Goal: Information Seeking & Learning: Learn about a topic

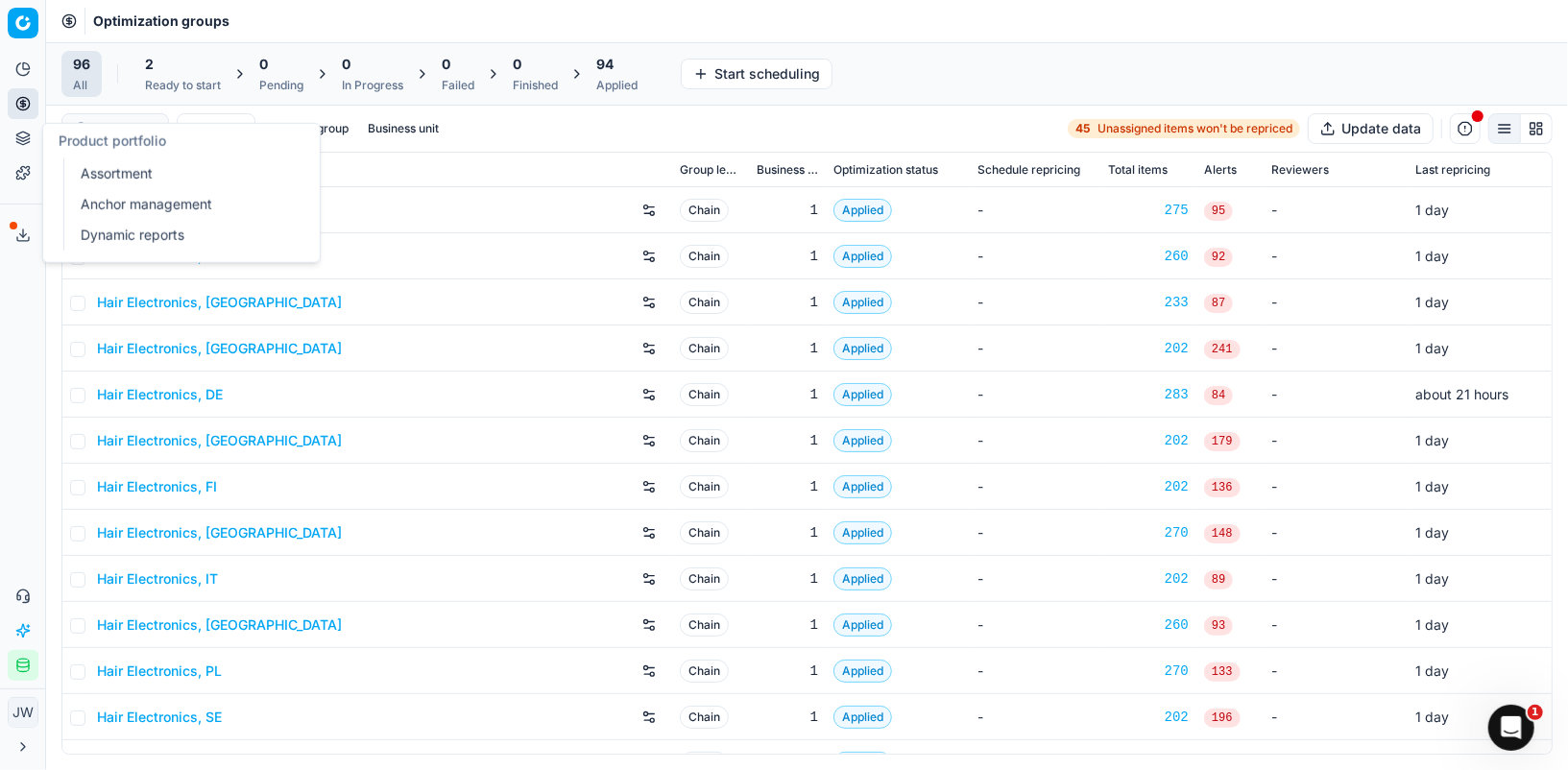
click at [101, 169] on link "Assortment" at bounding box center [184, 174] width 223 height 27
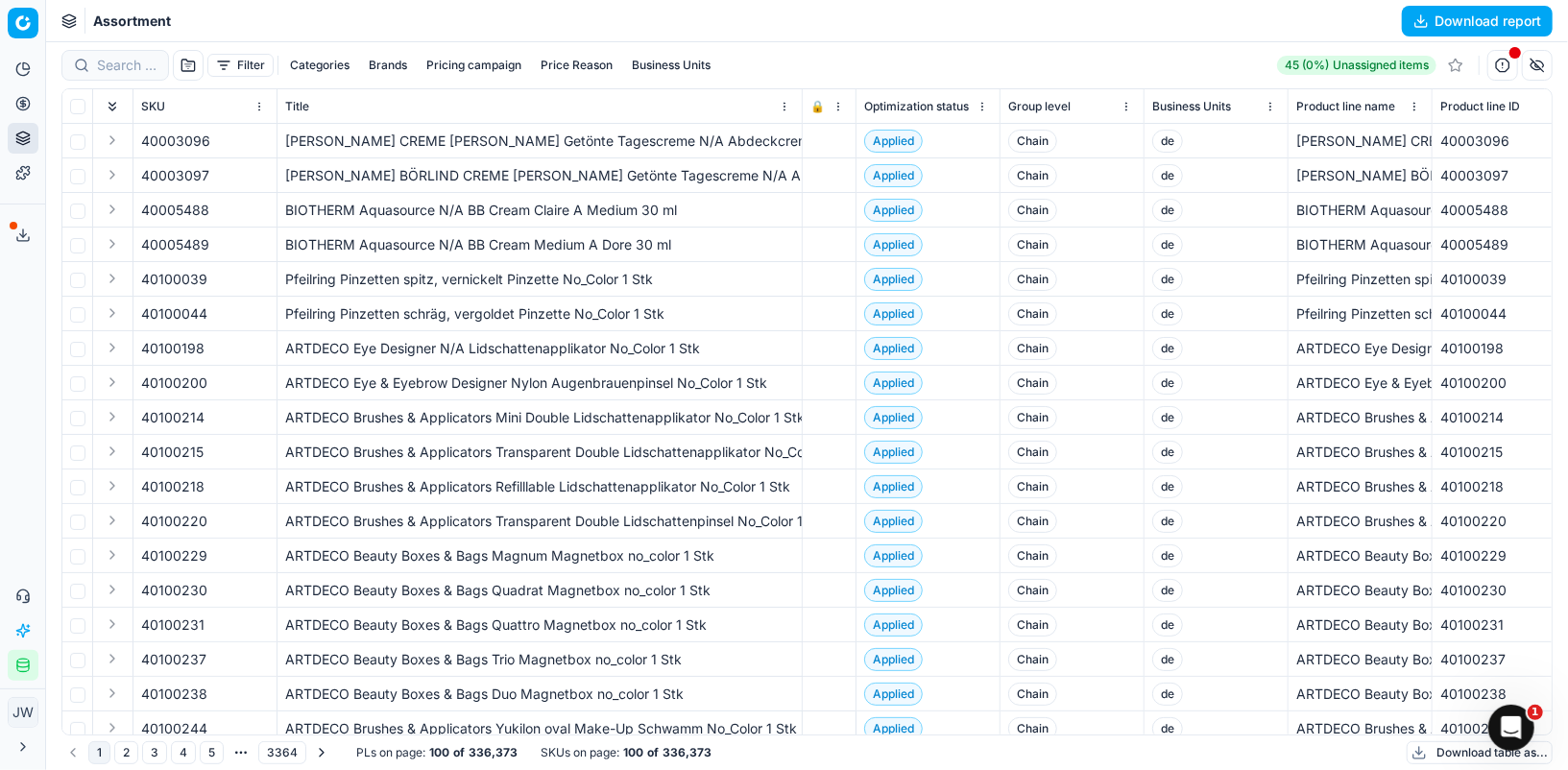
click at [641, 63] on button "Business Units" at bounding box center [671, 65] width 94 height 23
type input "ch"
click at [523, 129] on input "ch" at bounding box center [531, 132] width 16 height 16
checkbox input "true"
click at [786, 171] on button "Apply" at bounding box center [791, 175] width 47 height 23
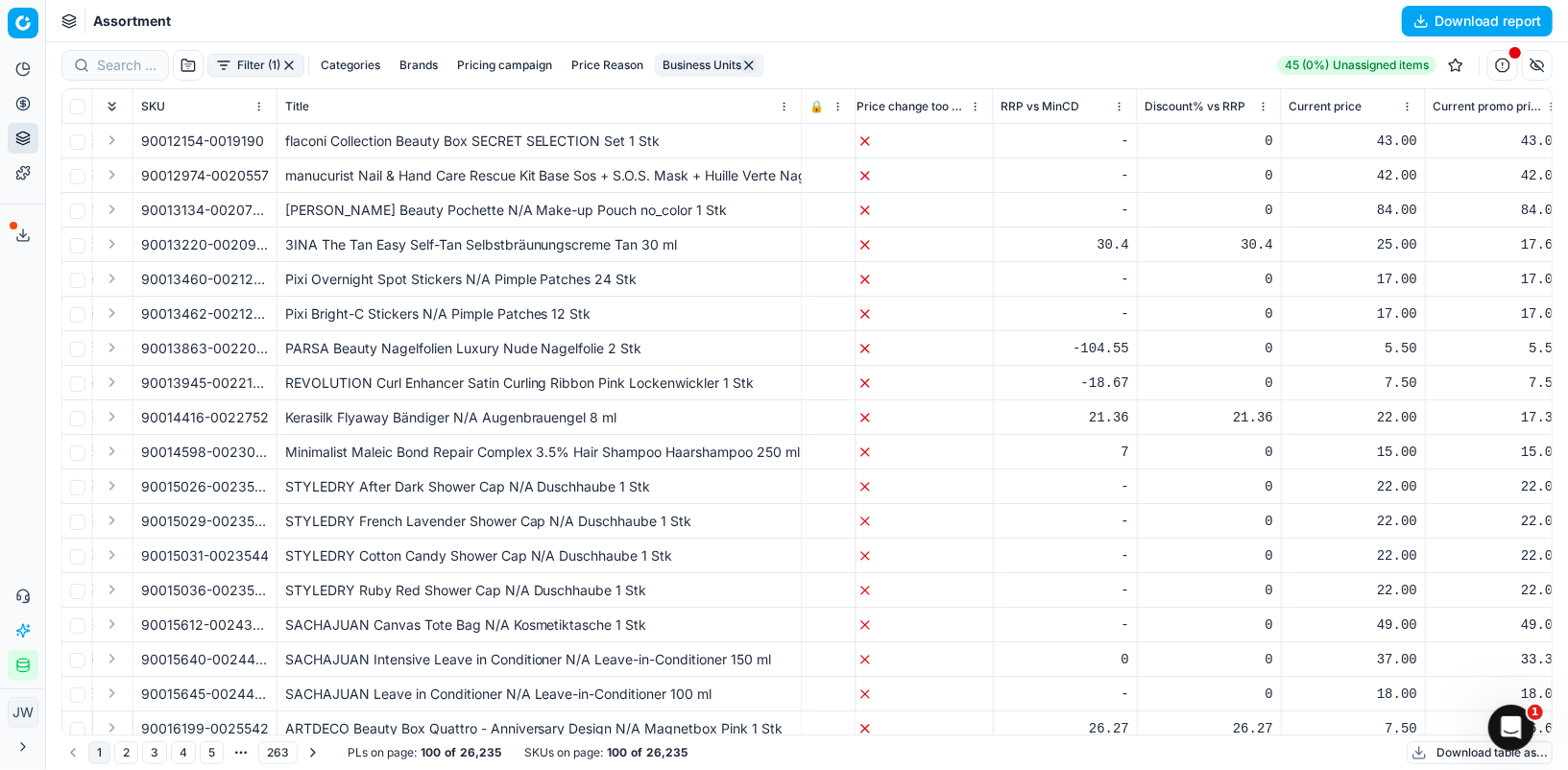
scroll to position [0, 1751]
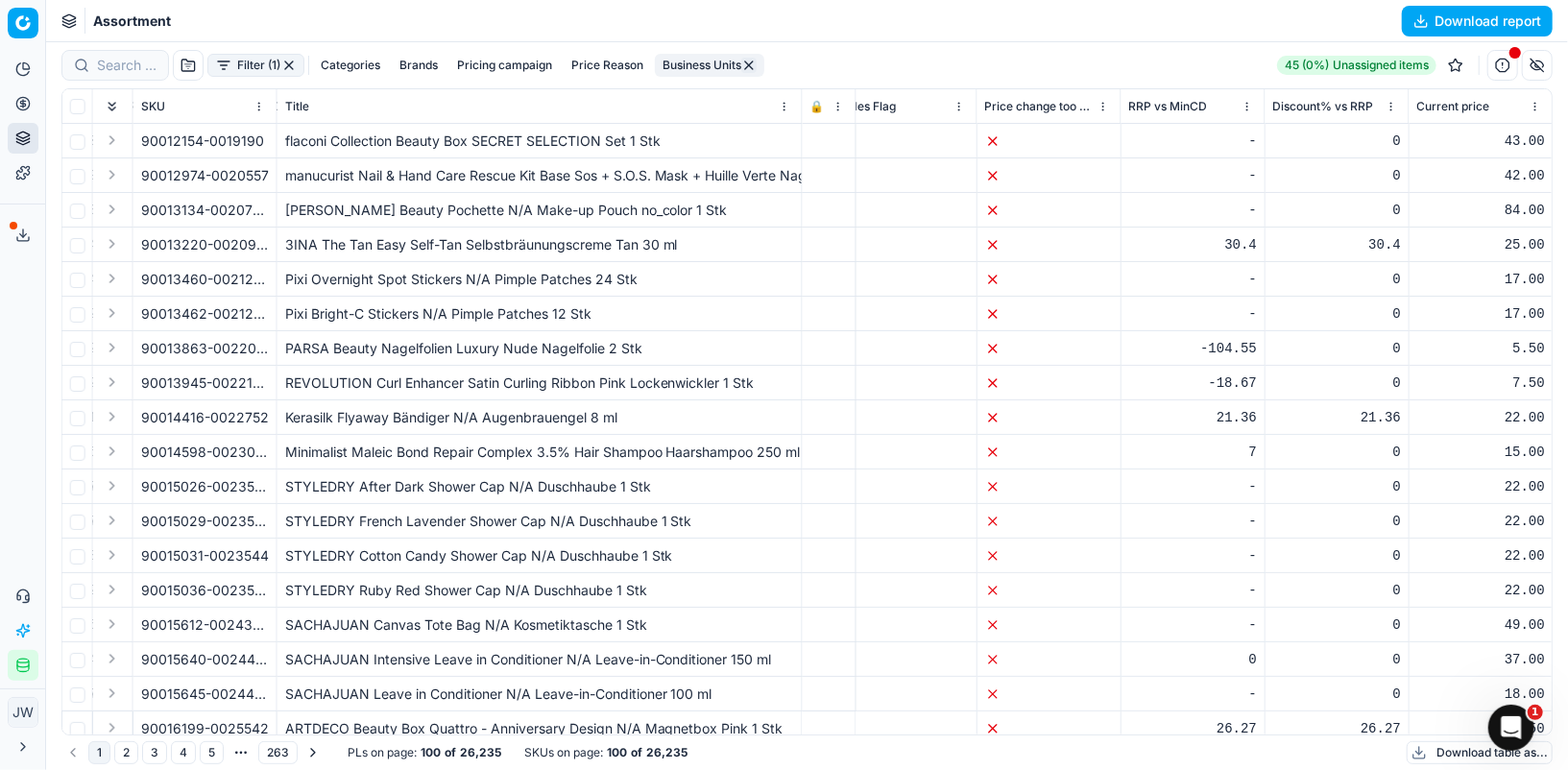
click at [1531, 64] on button "button" at bounding box center [1537, 64] width 30 height 30
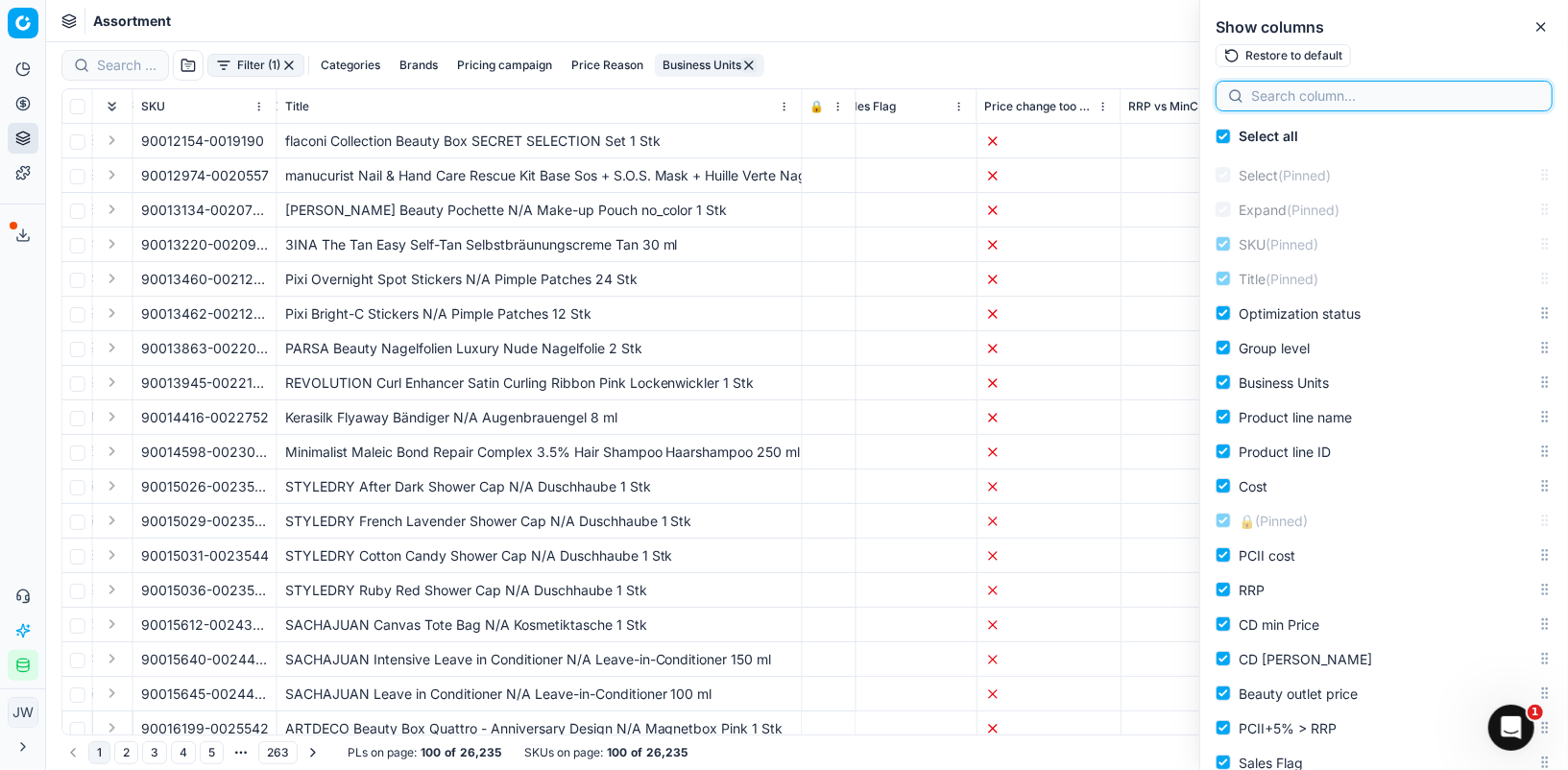
click at [1347, 90] on input at bounding box center [1395, 97] width 289 height 20
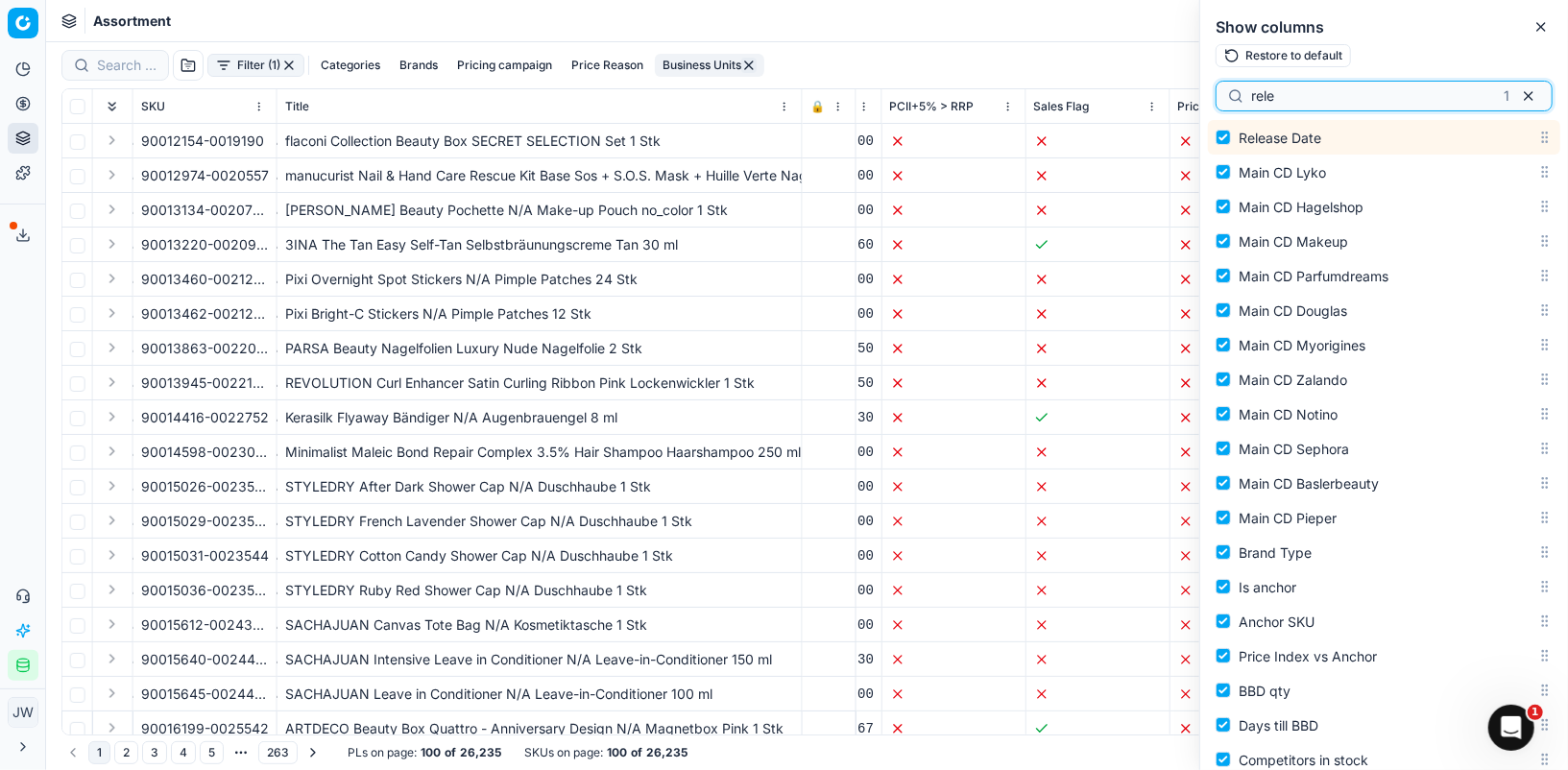
scroll to position [0, 1119]
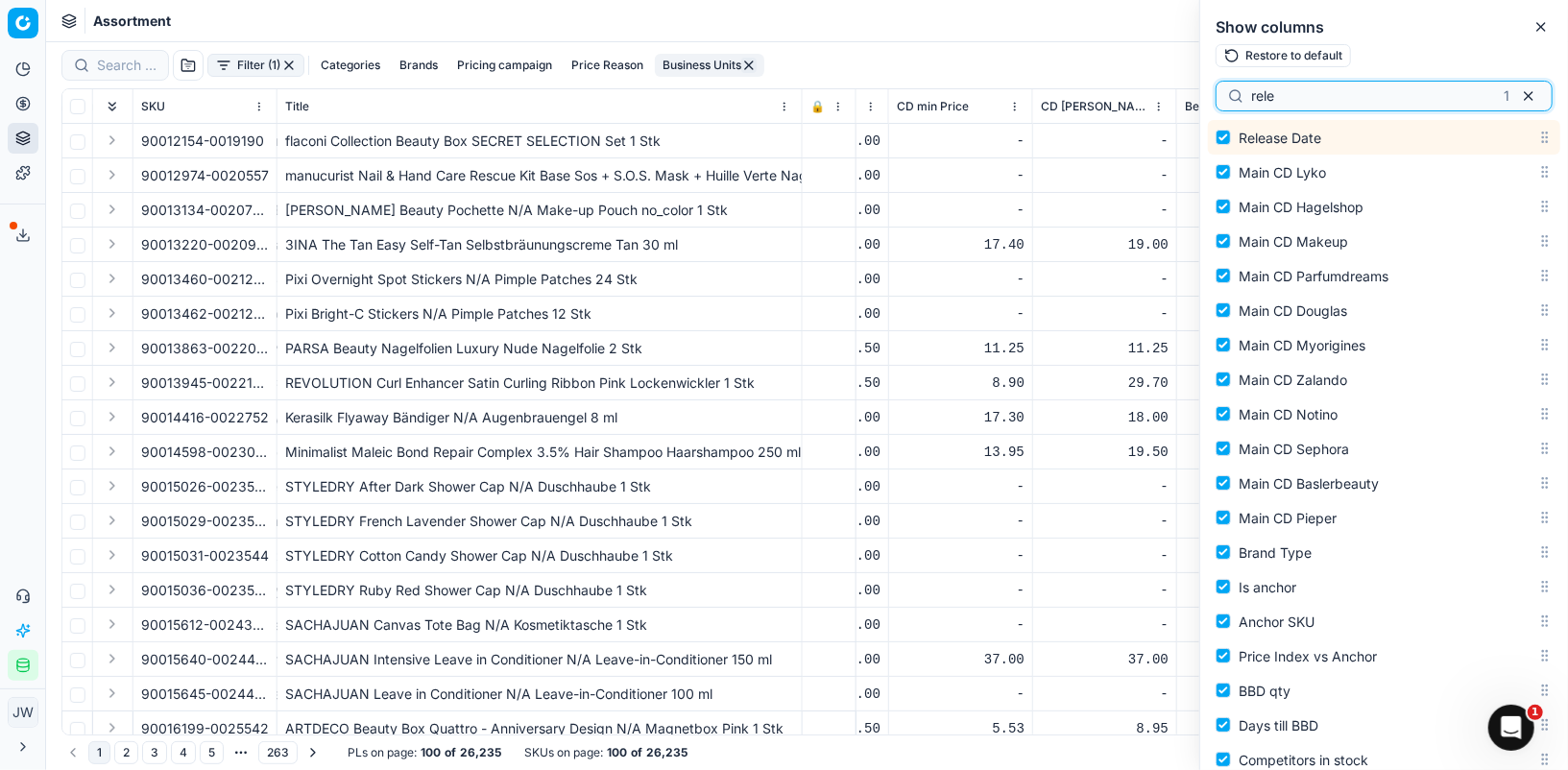
type input "rele"
click at [1543, 30] on icon "button" at bounding box center [1542, 27] width 16 height 16
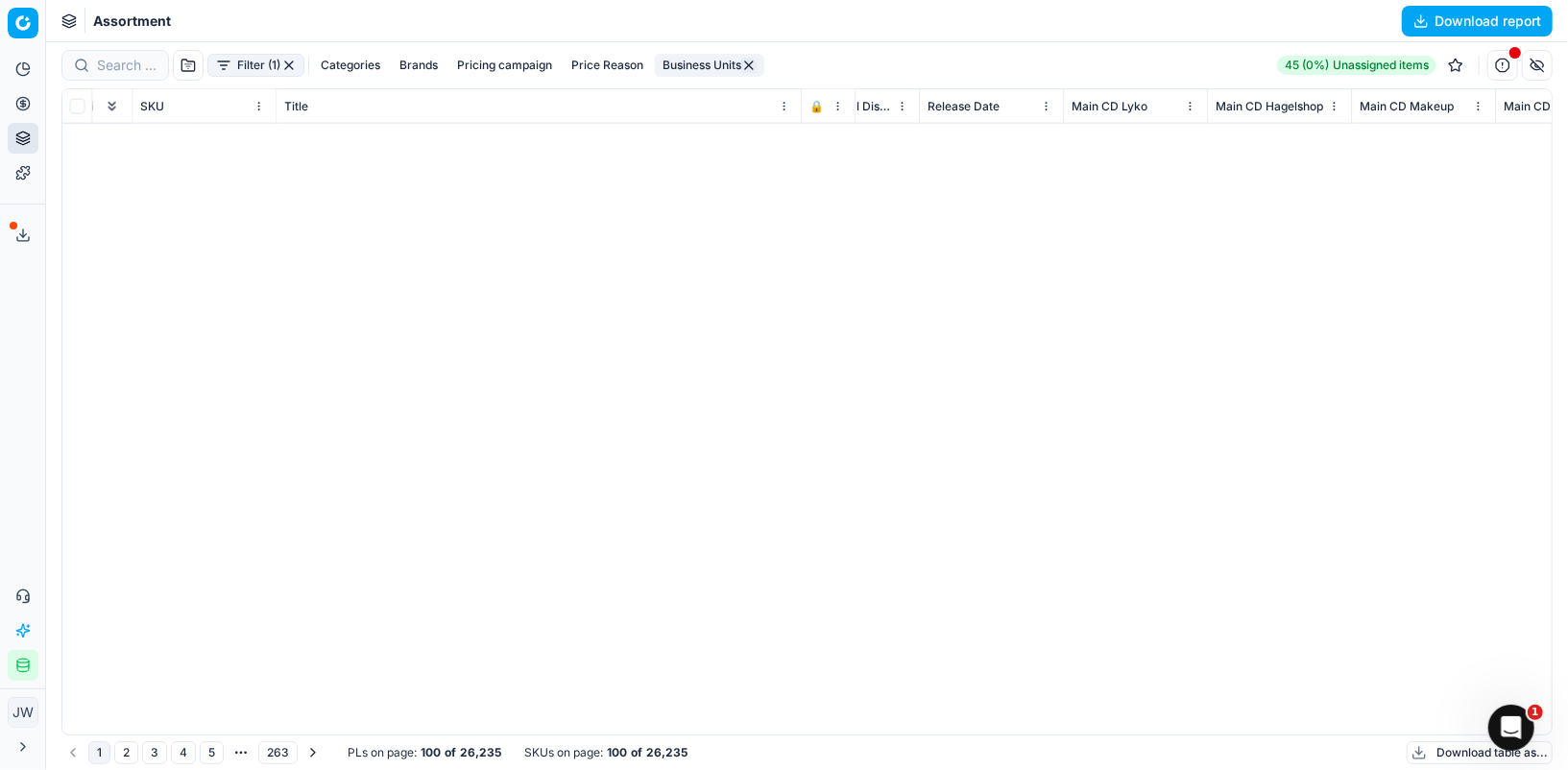
scroll to position [0, 6993]
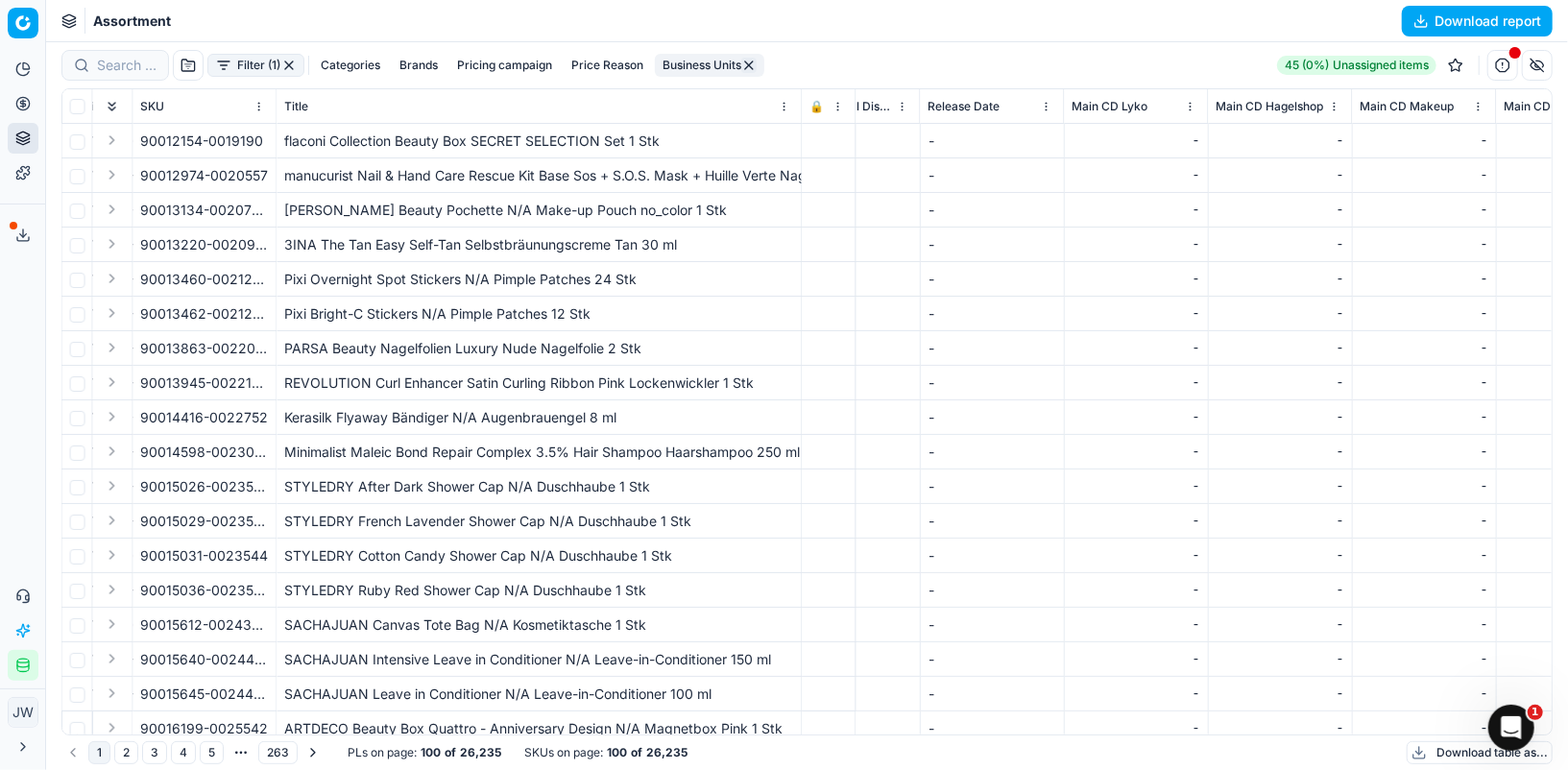
click at [702, 62] on button "Business Units" at bounding box center [709, 65] width 109 height 23
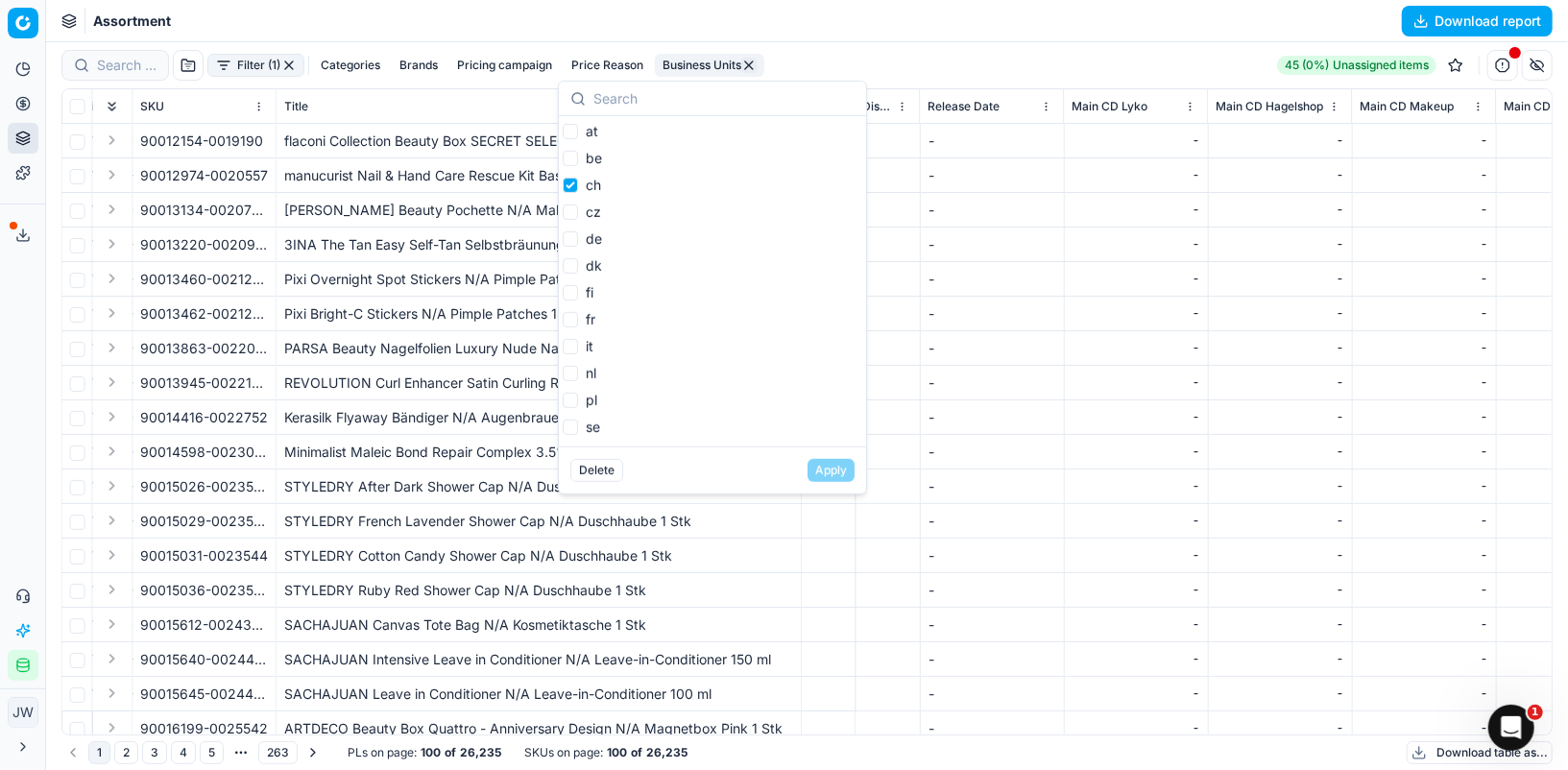
click at [32, 101] on button "Pricing" at bounding box center [22, 103] width 30 height 30
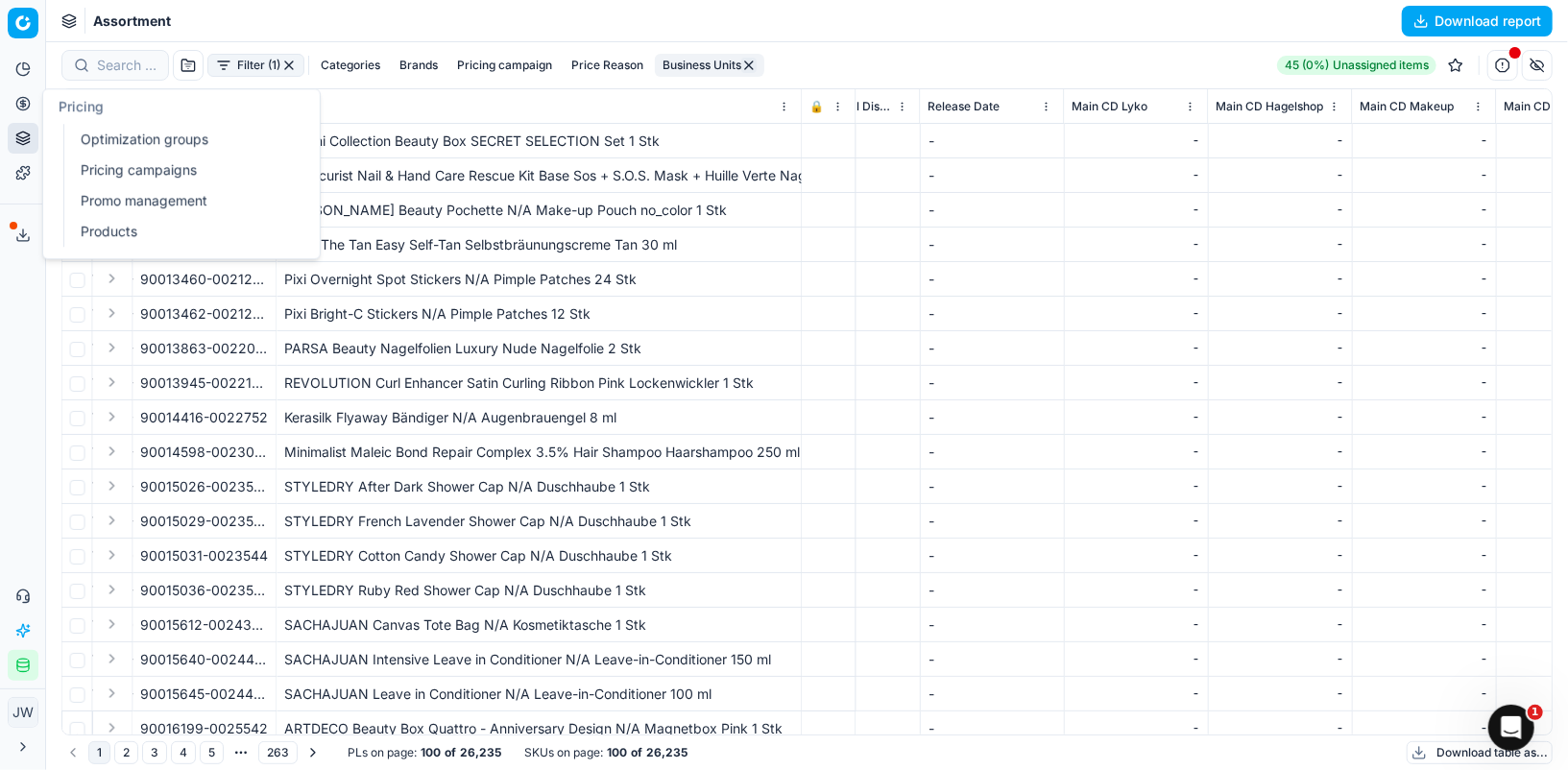
click at [96, 126] on link "Optimization groups" at bounding box center [184, 140] width 223 height 27
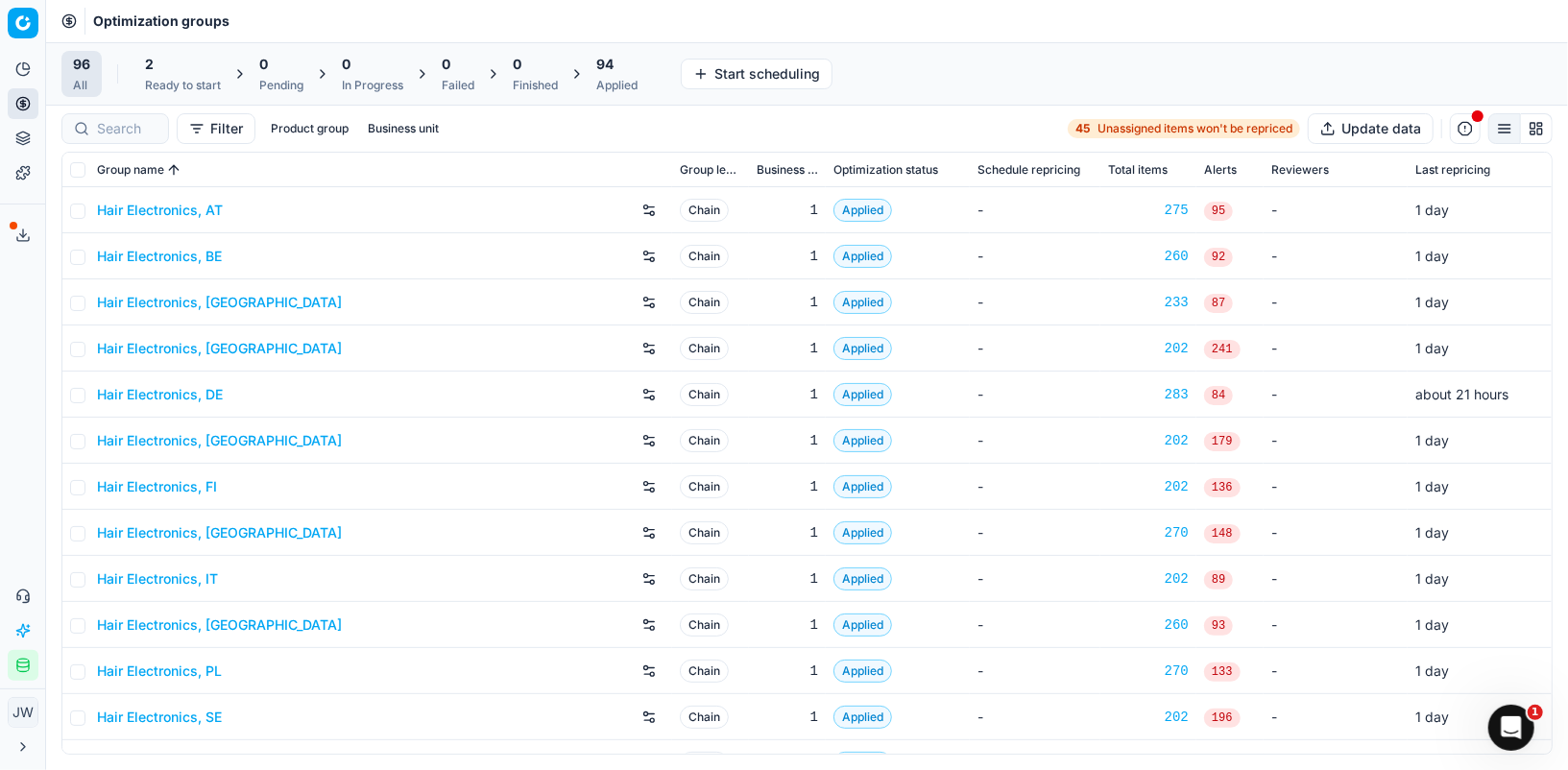
click at [615, 83] on div "Applied" at bounding box center [617, 86] width 41 height 16
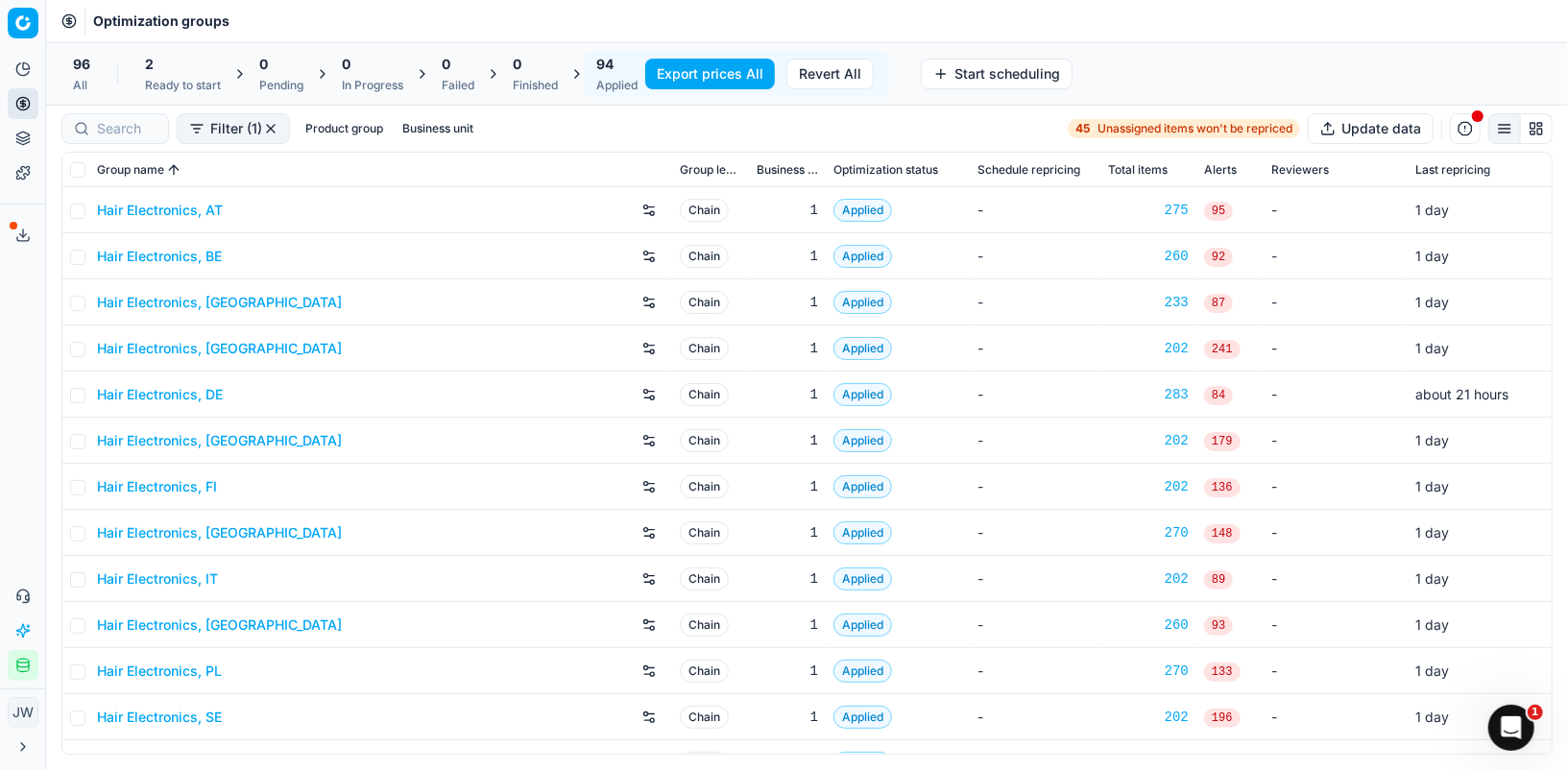
click at [75, 123] on div at bounding box center [115, 128] width 107 height 30
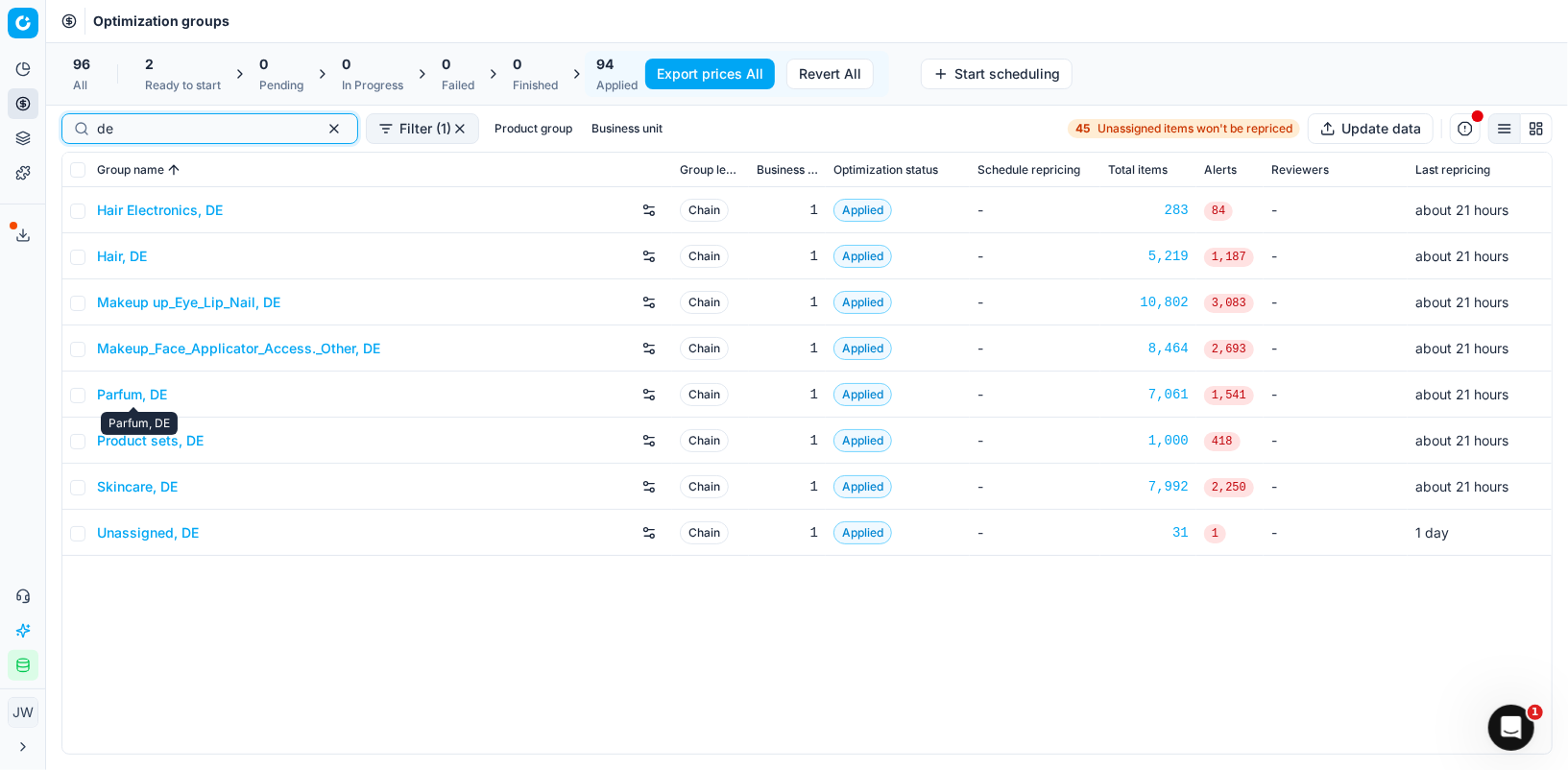
type input "de"
click at [146, 395] on link "Parfum, DE" at bounding box center [132, 395] width 70 height 20
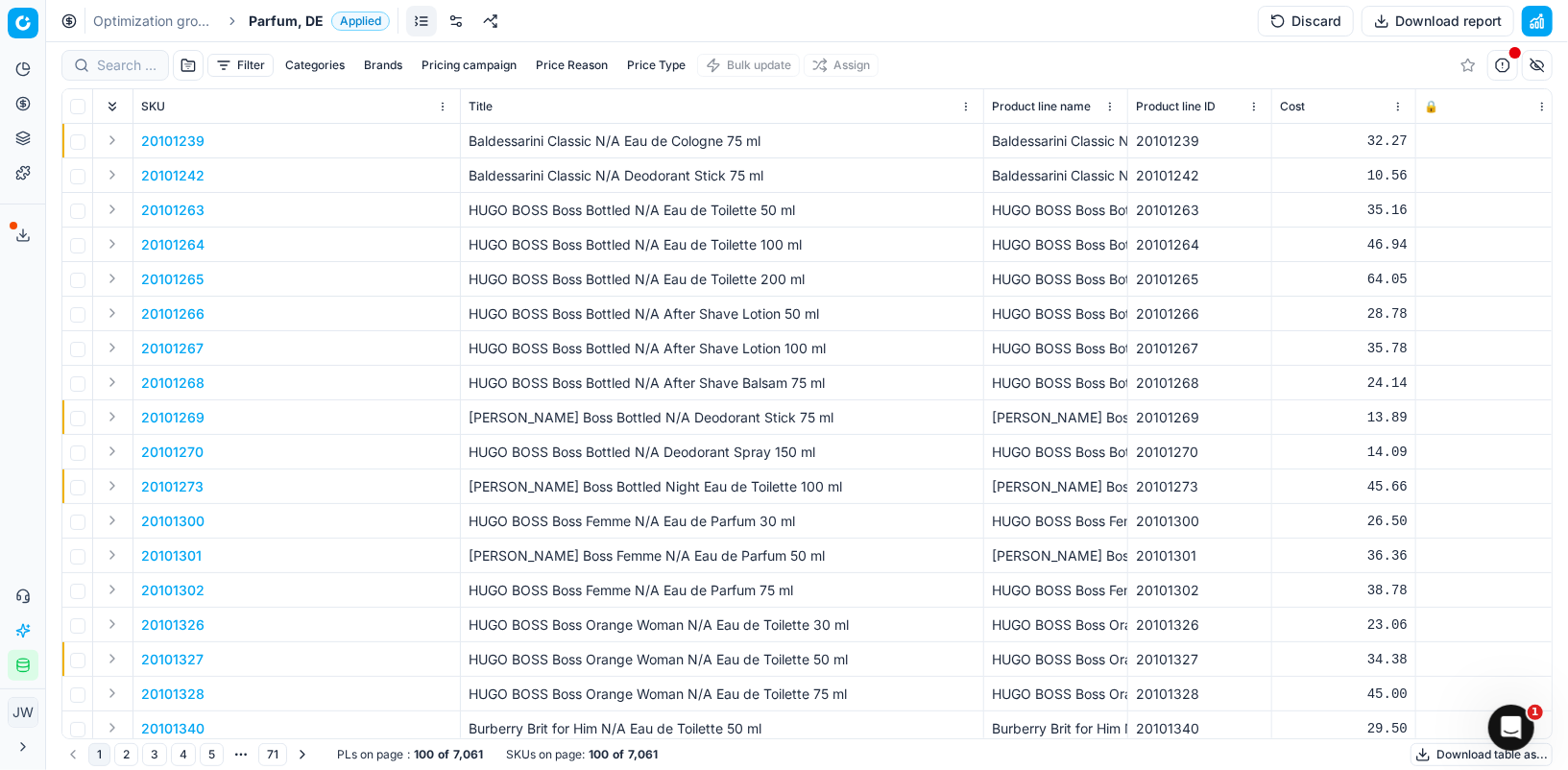
click at [454, 25] on link at bounding box center [456, 20] width 30 height 30
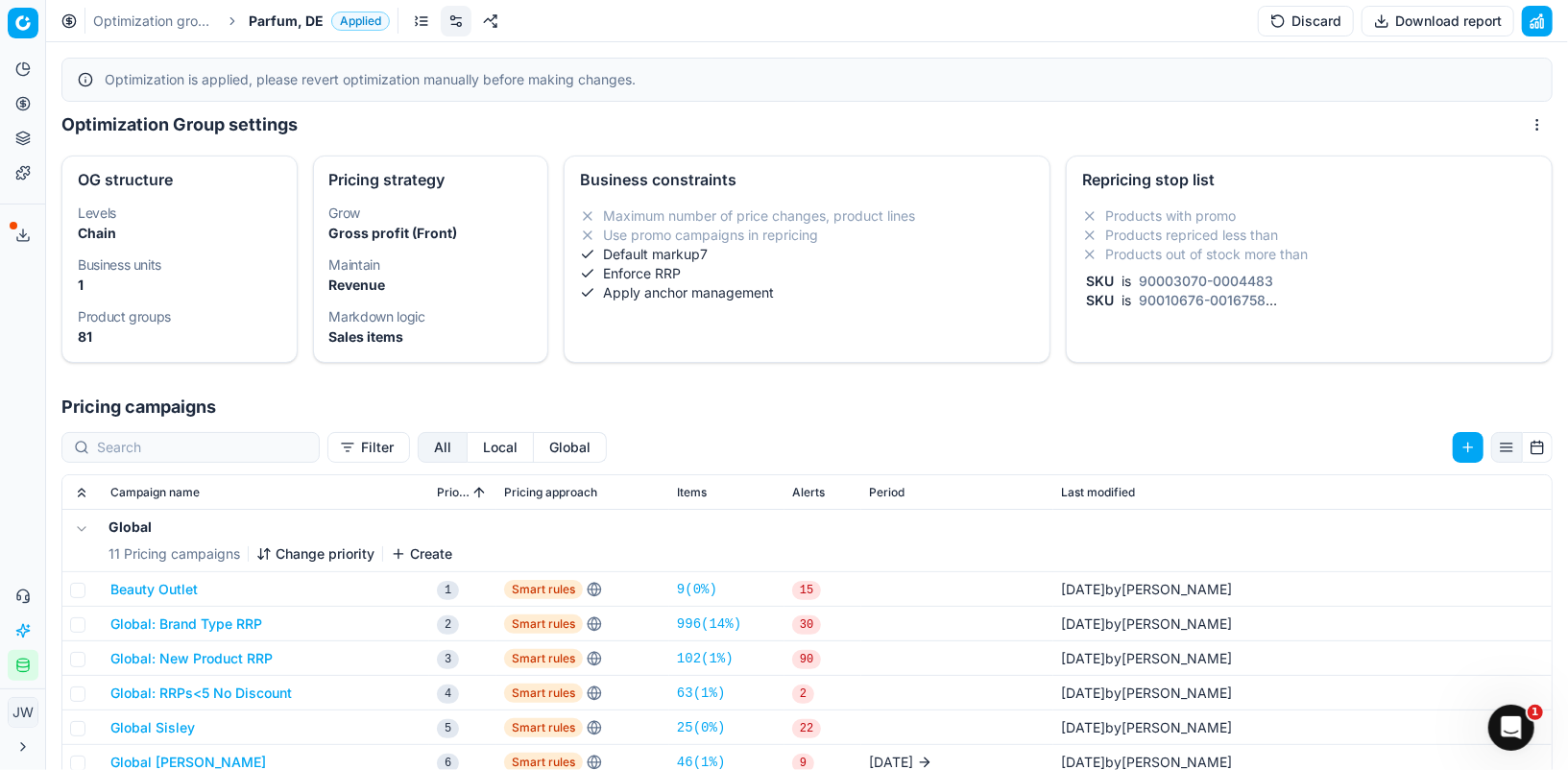
scroll to position [46, 0]
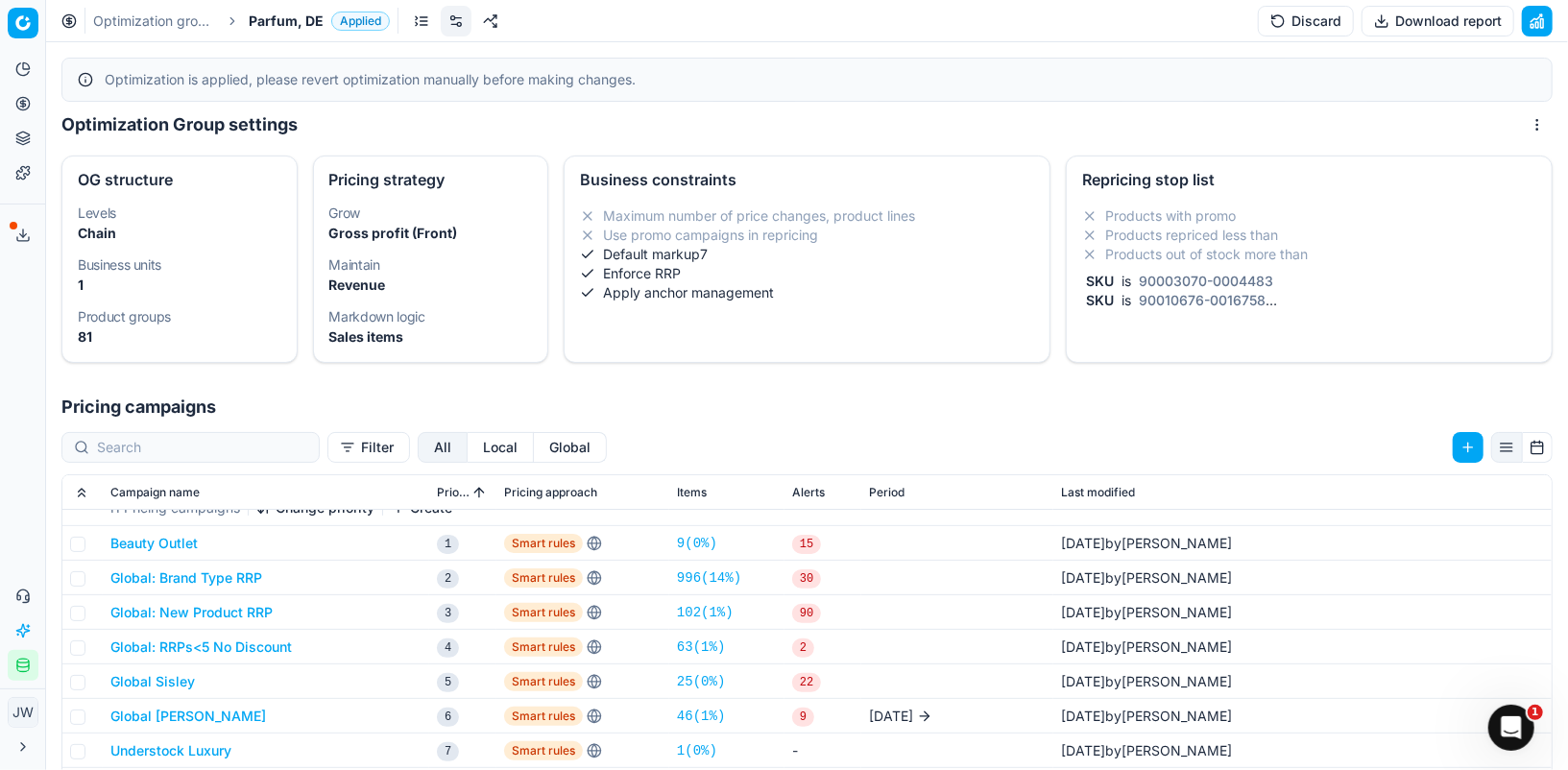
drag, startPoint x: 229, startPoint y: 610, endPoint x: 441, endPoint y: 599, distance: 212.3
click at [441, 599] on tr "Global: New Product RRP 3 Smart rules 102 ( 1% ) 90 8/2/2025 by Ann Chen" at bounding box center [807, 612] width 1489 height 34
click at [685, 607] on link "102 ( 1% )" at bounding box center [705, 613] width 57 height 20
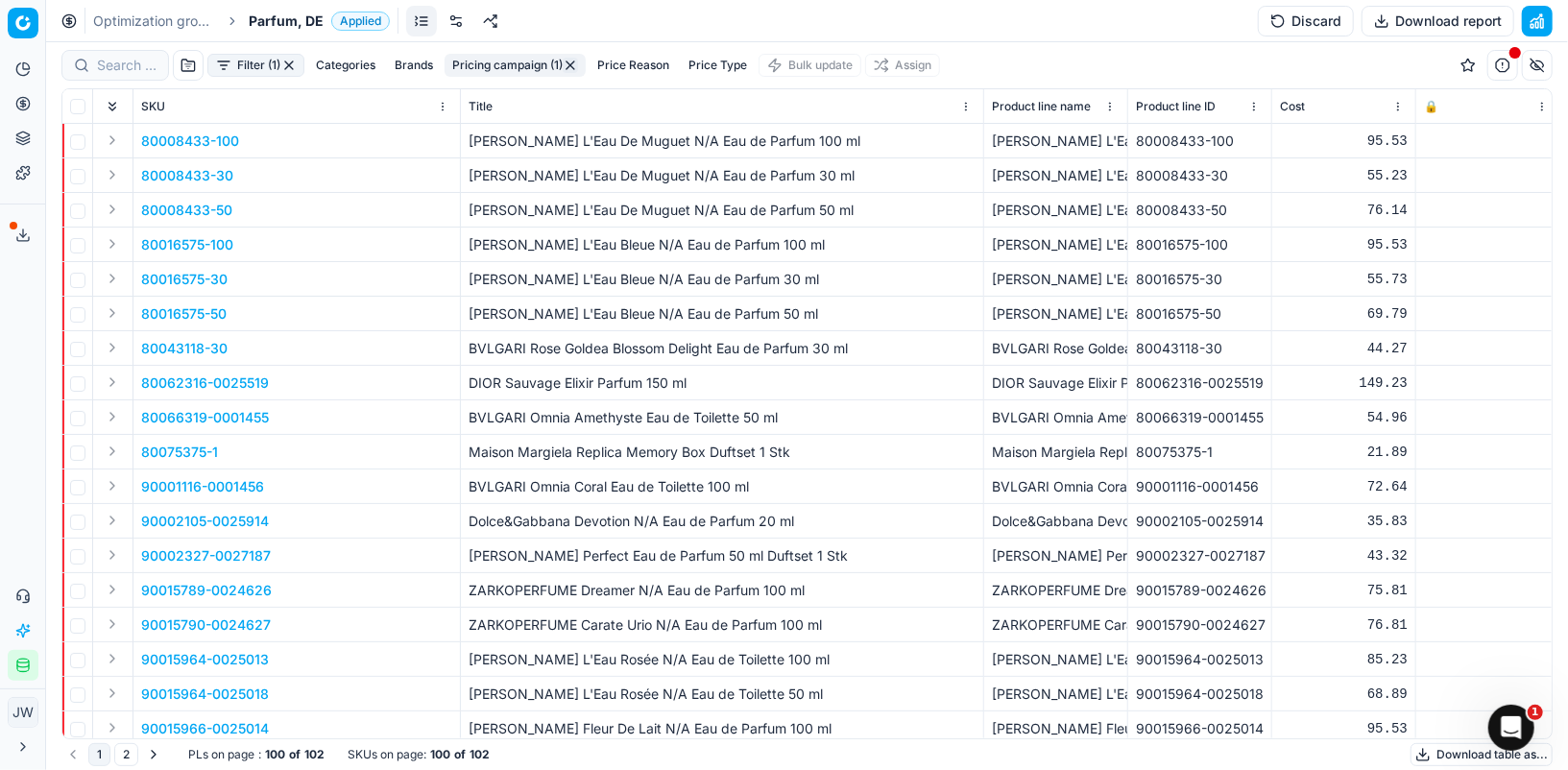
click at [114, 206] on button "Expand" at bounding box center [112, 210] width 23 height 23
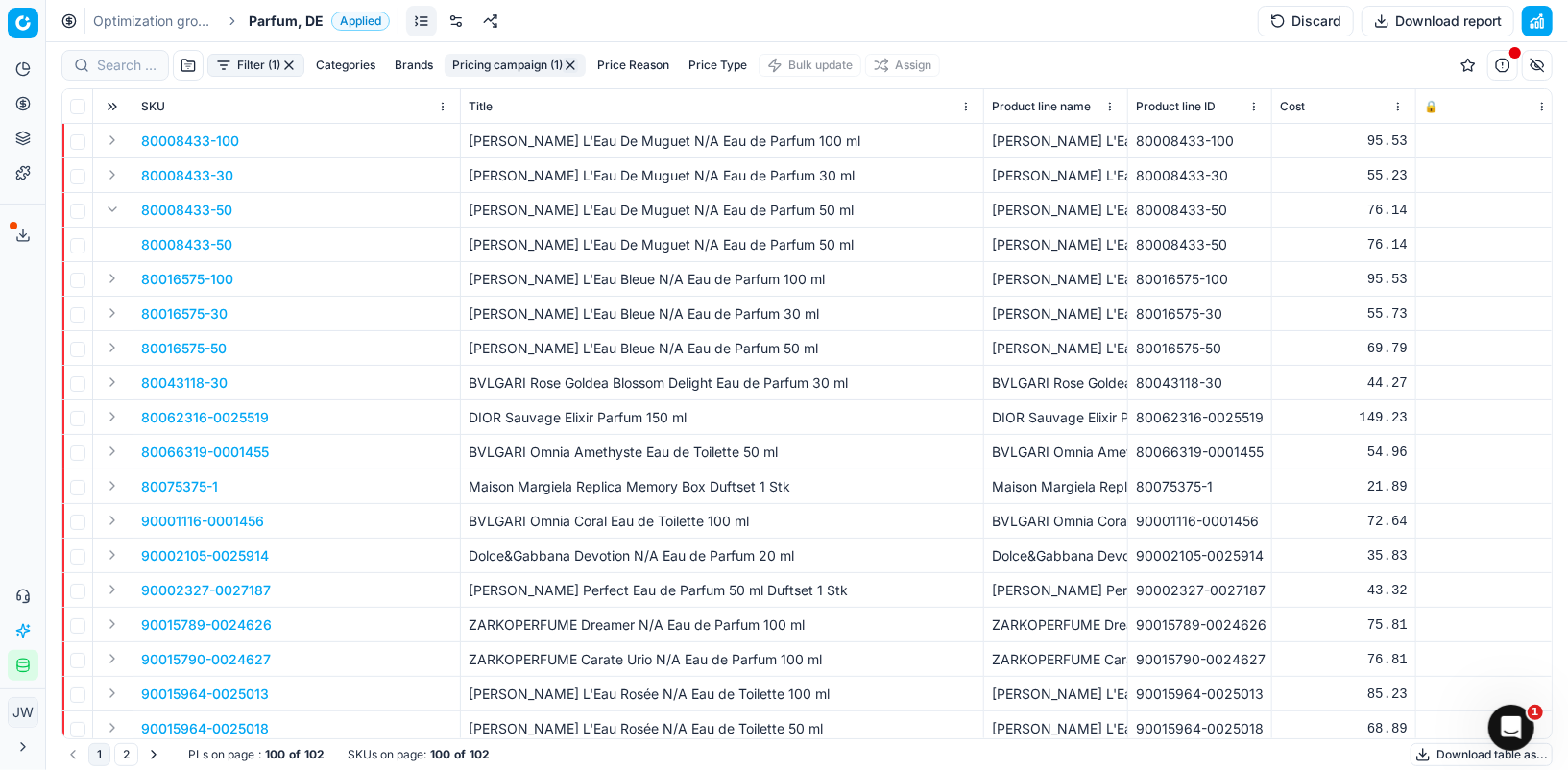
click at [185, 247] on p "80008433-50" at bounding box center [186, 245] width 91 height 20
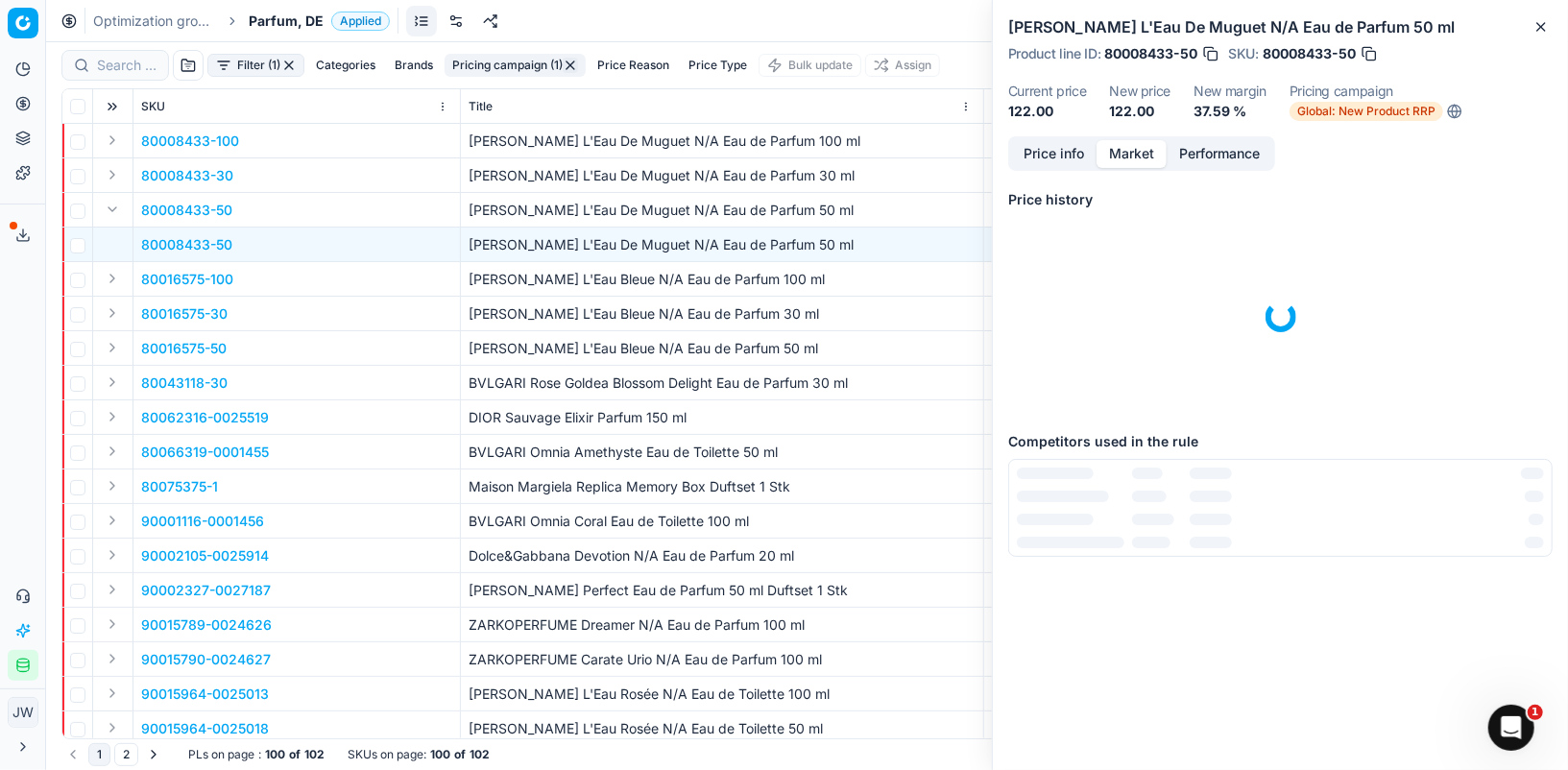
click at [1132, 158] on button "Market" at bounding box center [1132, 154] width 70 height 28
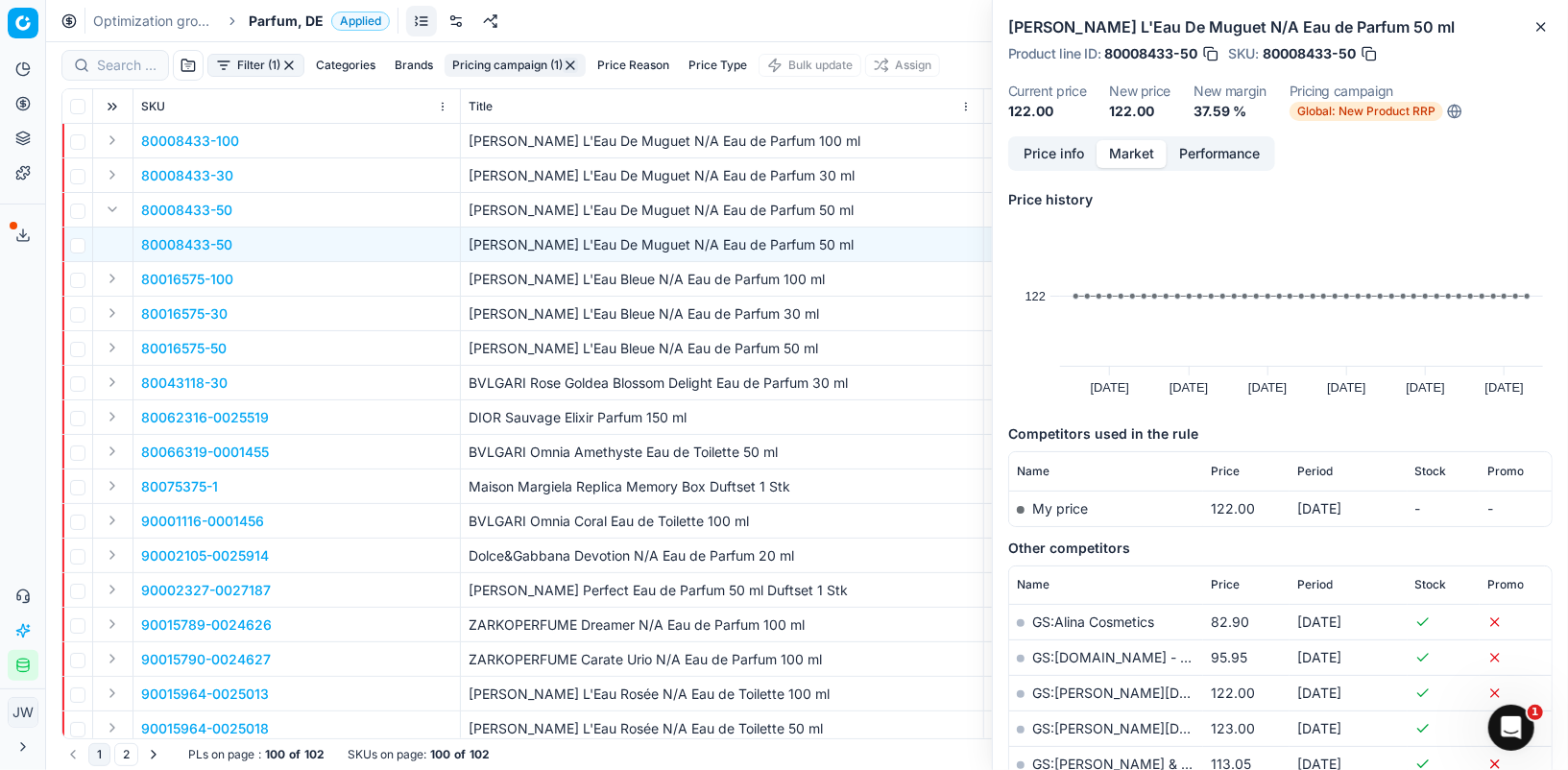
click at [1213, 55] on button "button" at bounding box center [1211, 54] width 20 height 20
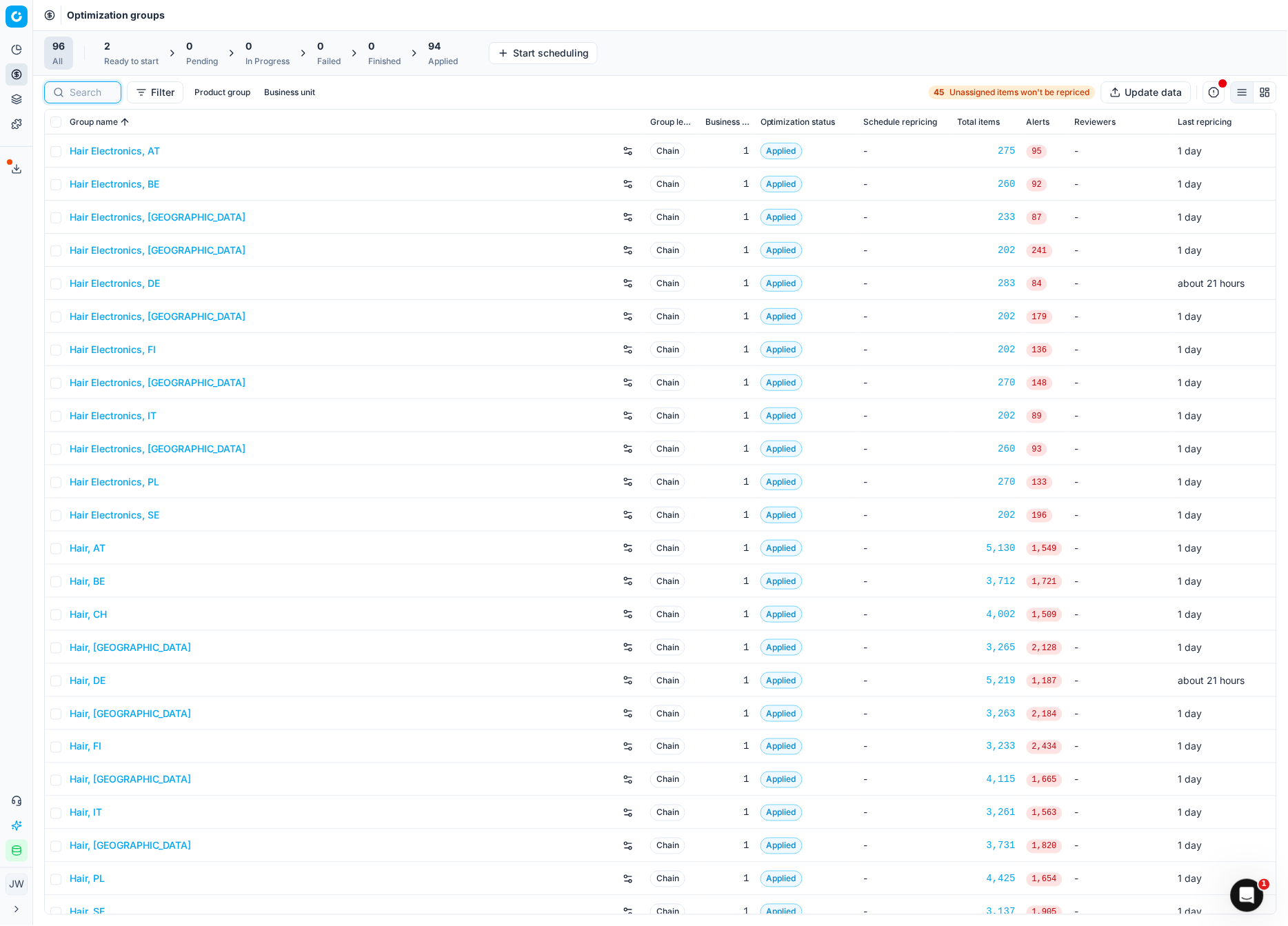
click at [104, 98] on input at bounding box center [90, 92] width 43 height 14
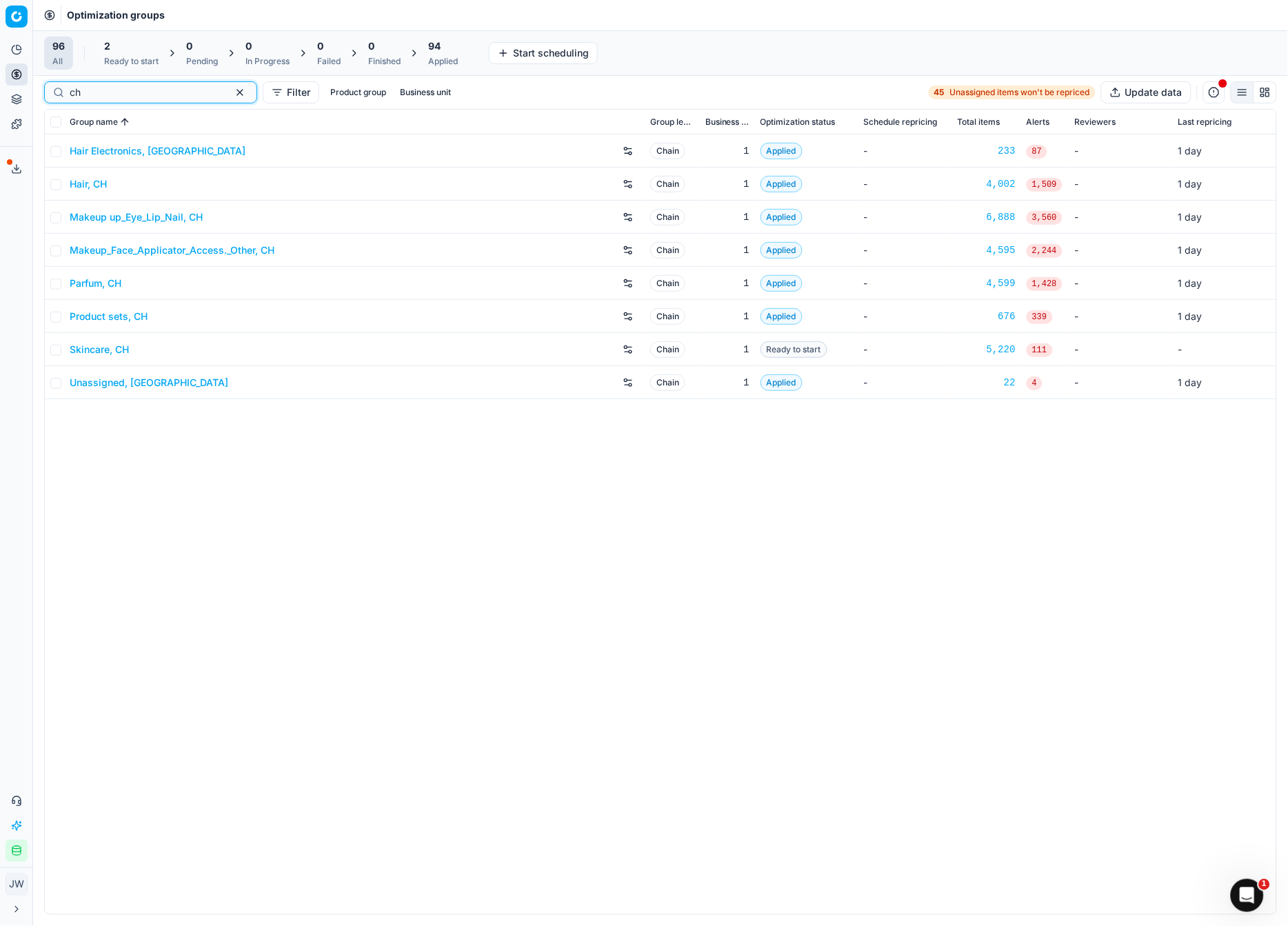
type input "ch"
click at [98, 284] on link "Parfum, CH" at bounding box center [95, 284] width 52 height 14
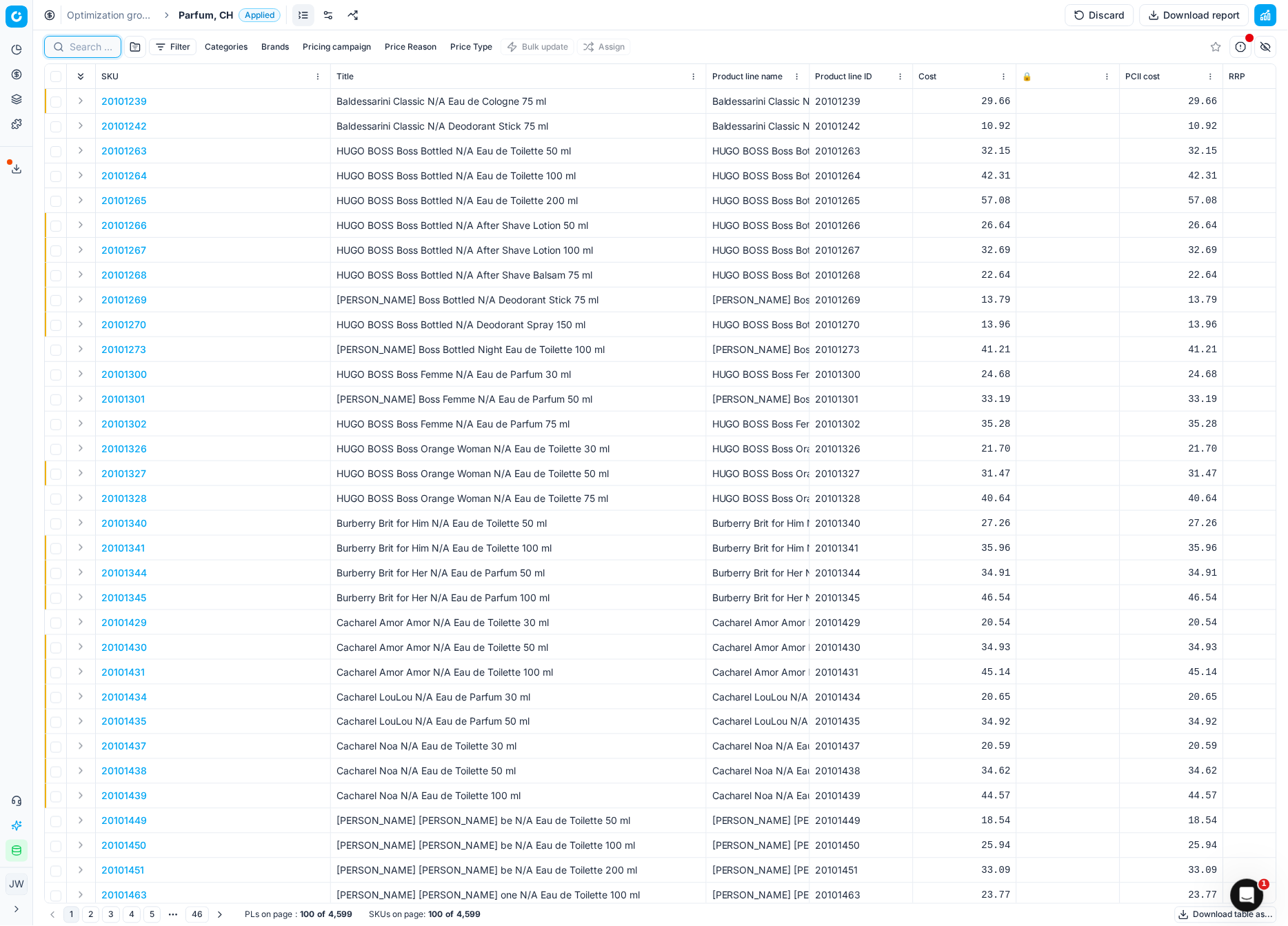
click at [82, 46] on input at bounding box center [90, 47] width 43 height 14
paste input "80008433-50"
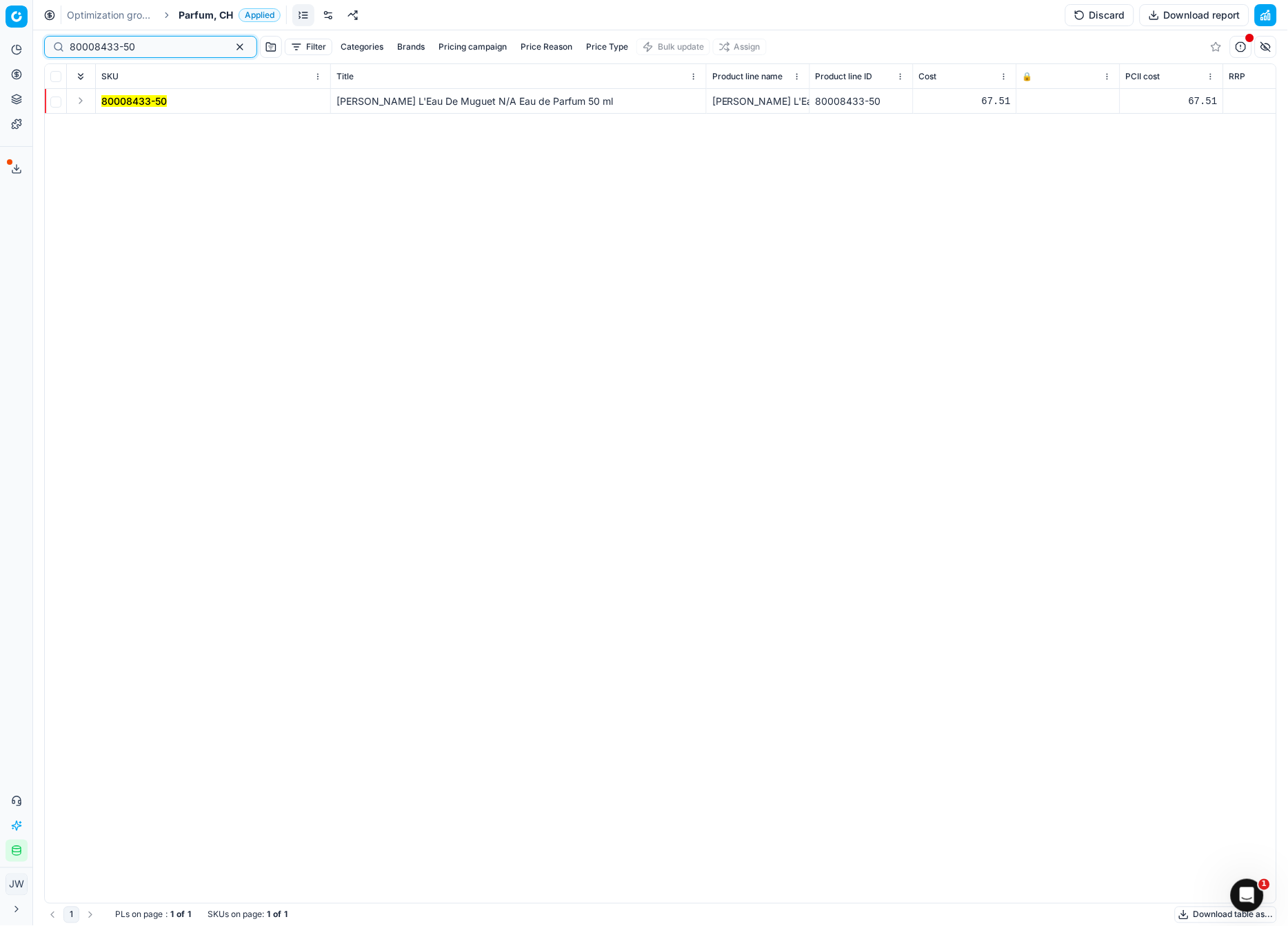
type input "80008433-50"
click at [82, 98] on button "Expand" at bounding box center [81, 101] width 17 height 17
click at [132, 128] on mark "80008433-50" at bounding box center [134, 125] width 65 height 12
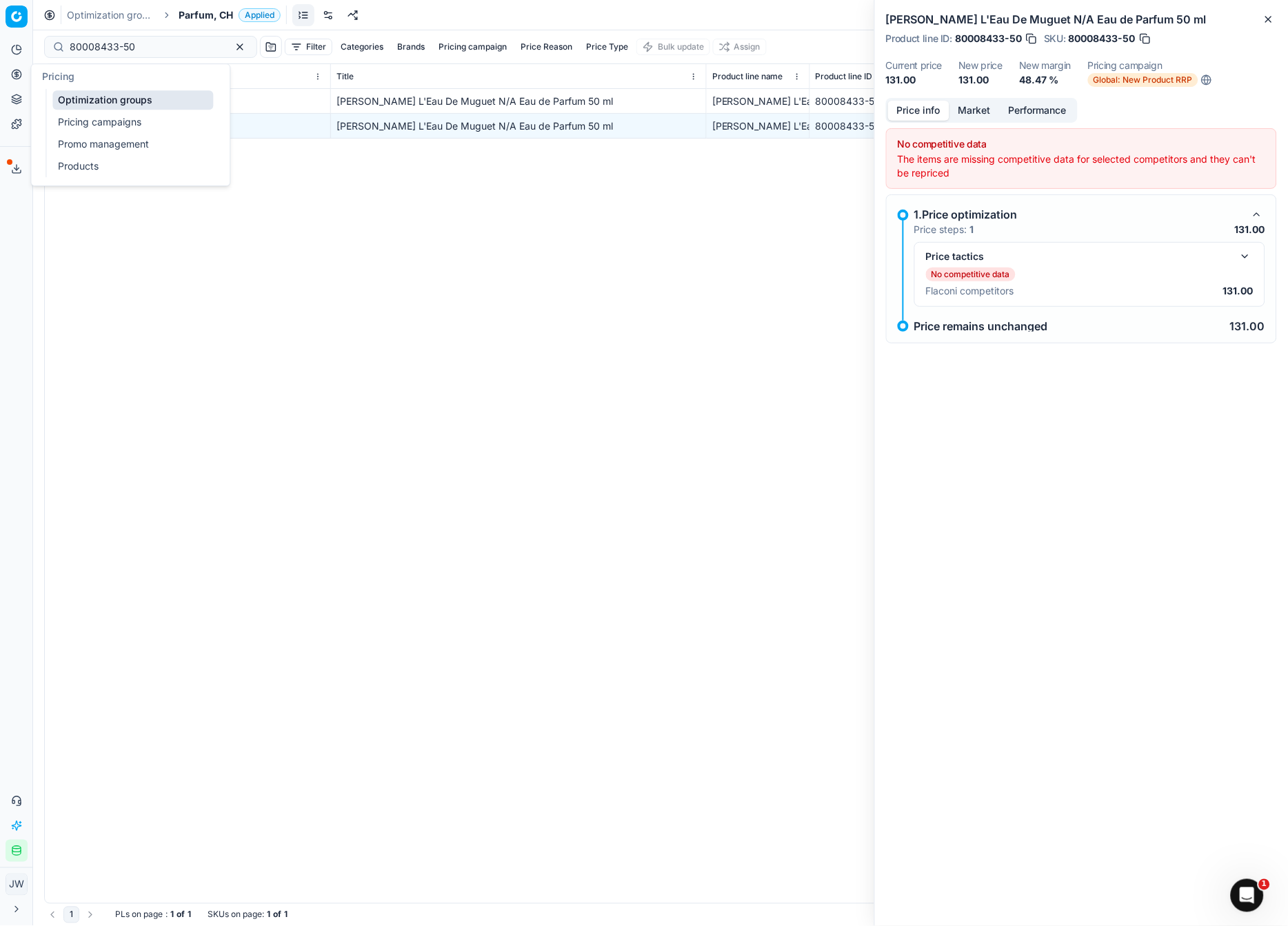
click at [13, 79] on icon at bounding box center [17, 74] width 11 height 11
click at [74, 97] on link "Optimization groups" at bounding box center [132, 100] width 160 height 20
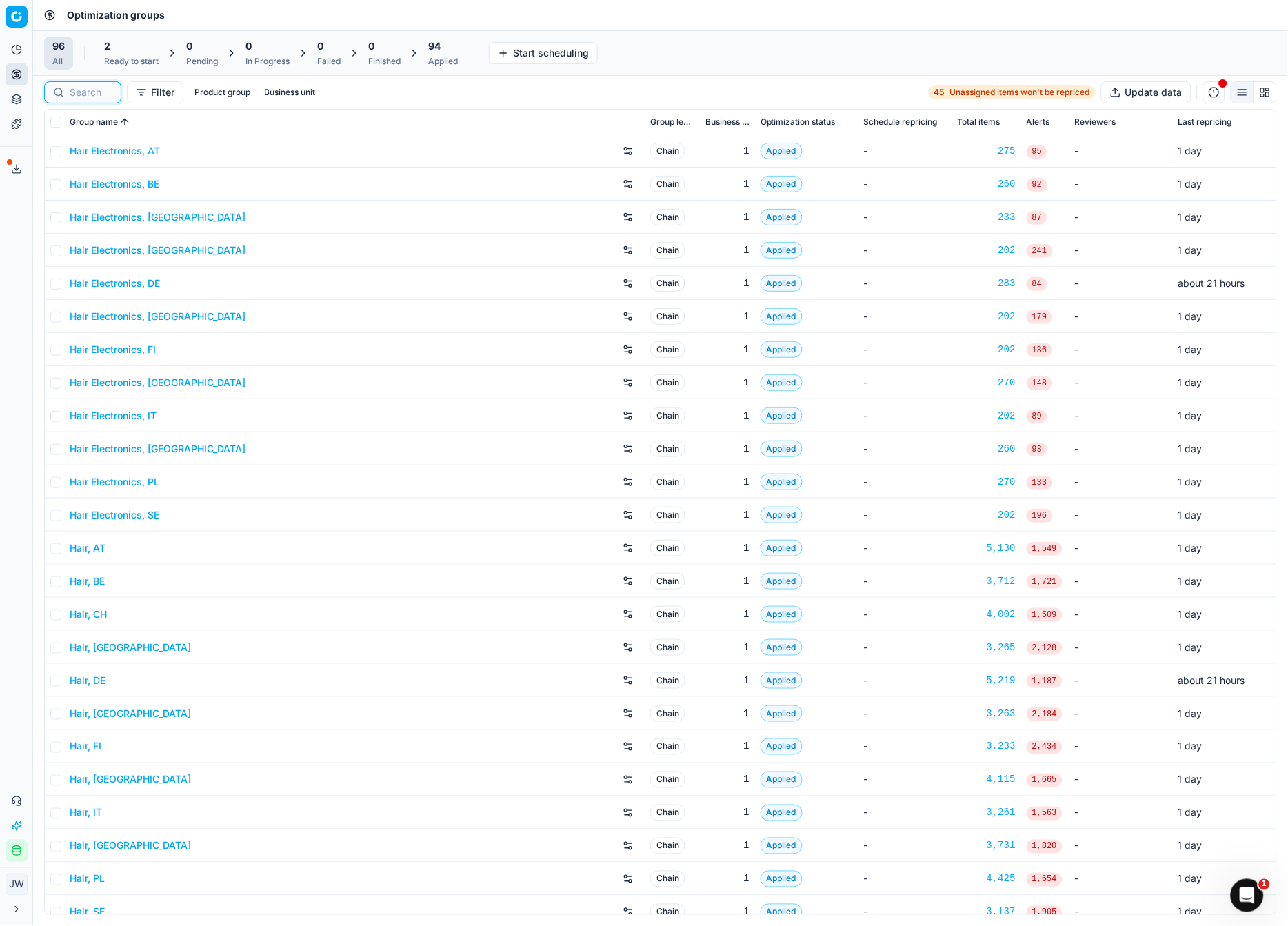
click at [97, 90] on input at bounding box center [90, 92] width 43 height 14
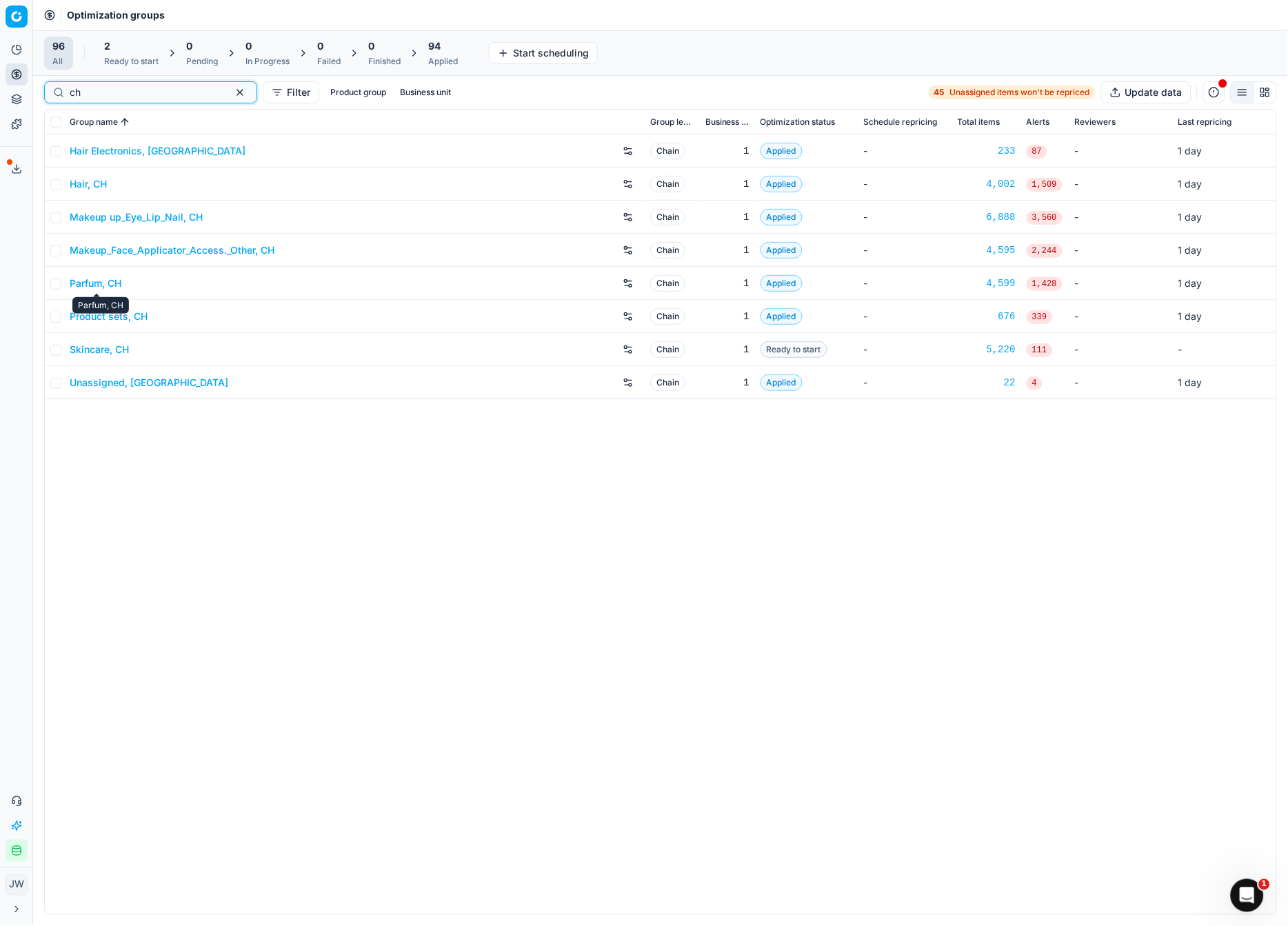
type input "ch"
click at [86, 283] on link "Parfum, CH" at bounding box center [95, 284] width 52 height 14
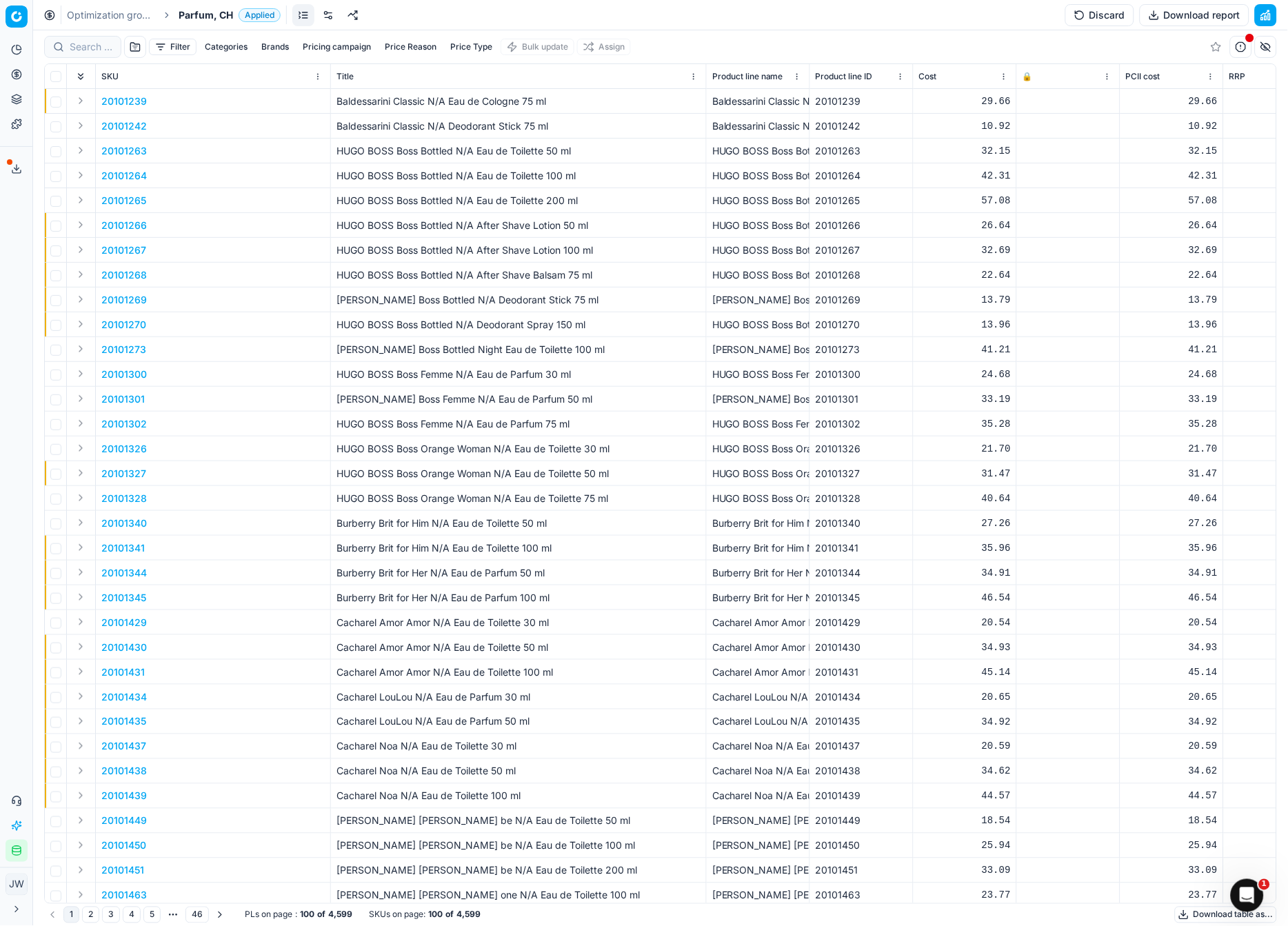
click at [330, 10] on link at bounding box center [328, 15] width 22 height 22
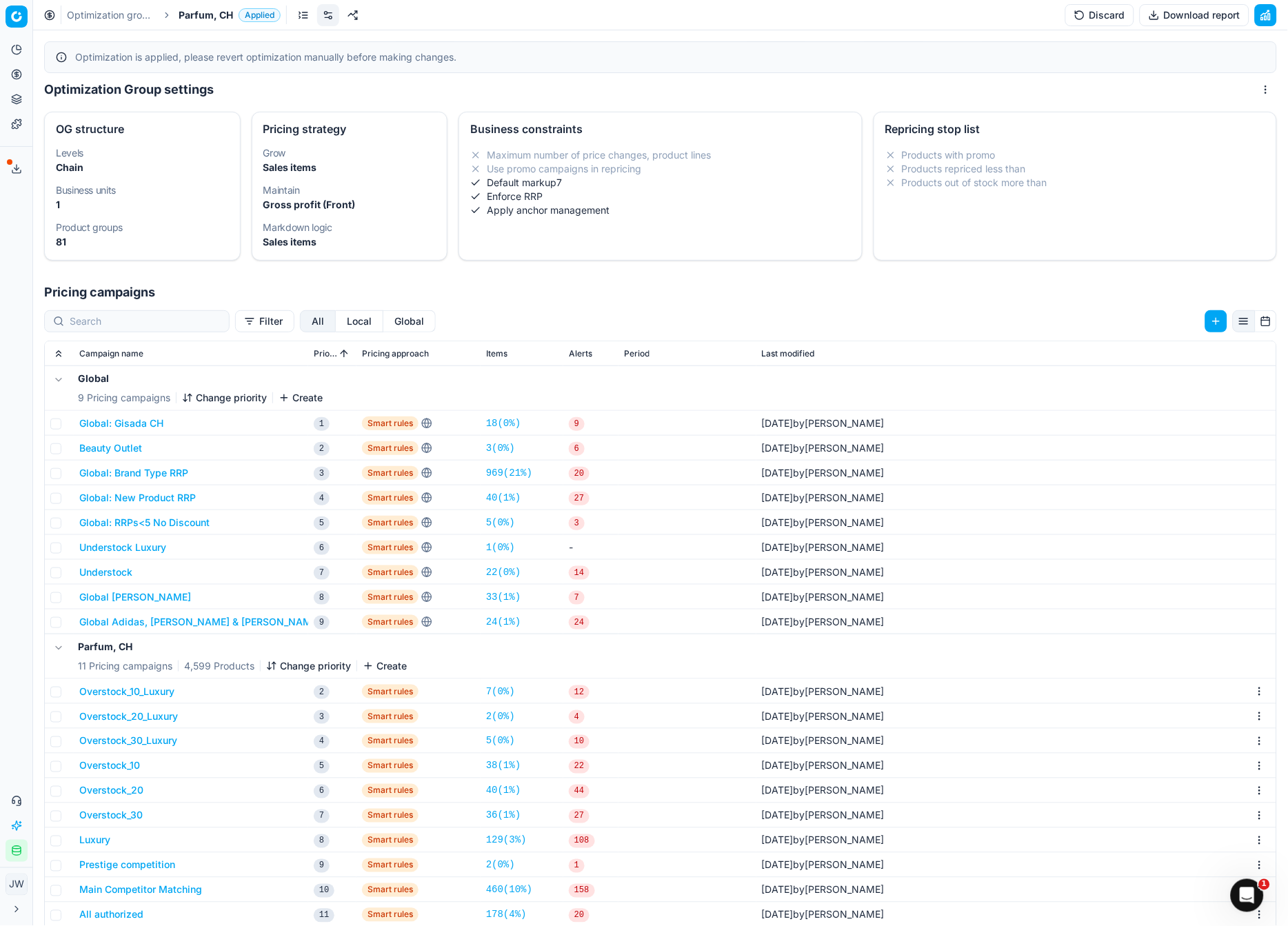
drag, startPoint x: 172, startPoint y: 500, endPoint x: 233, endPoint y: 498, distance: 61.0
click at [233, 498] on div "Global: New Product RRP" at bounding box center [191, 498] width 224 height 14
click at [493, 498] on link "40 ( 1% )" at bounding box center [503, 498] width 34 height 14
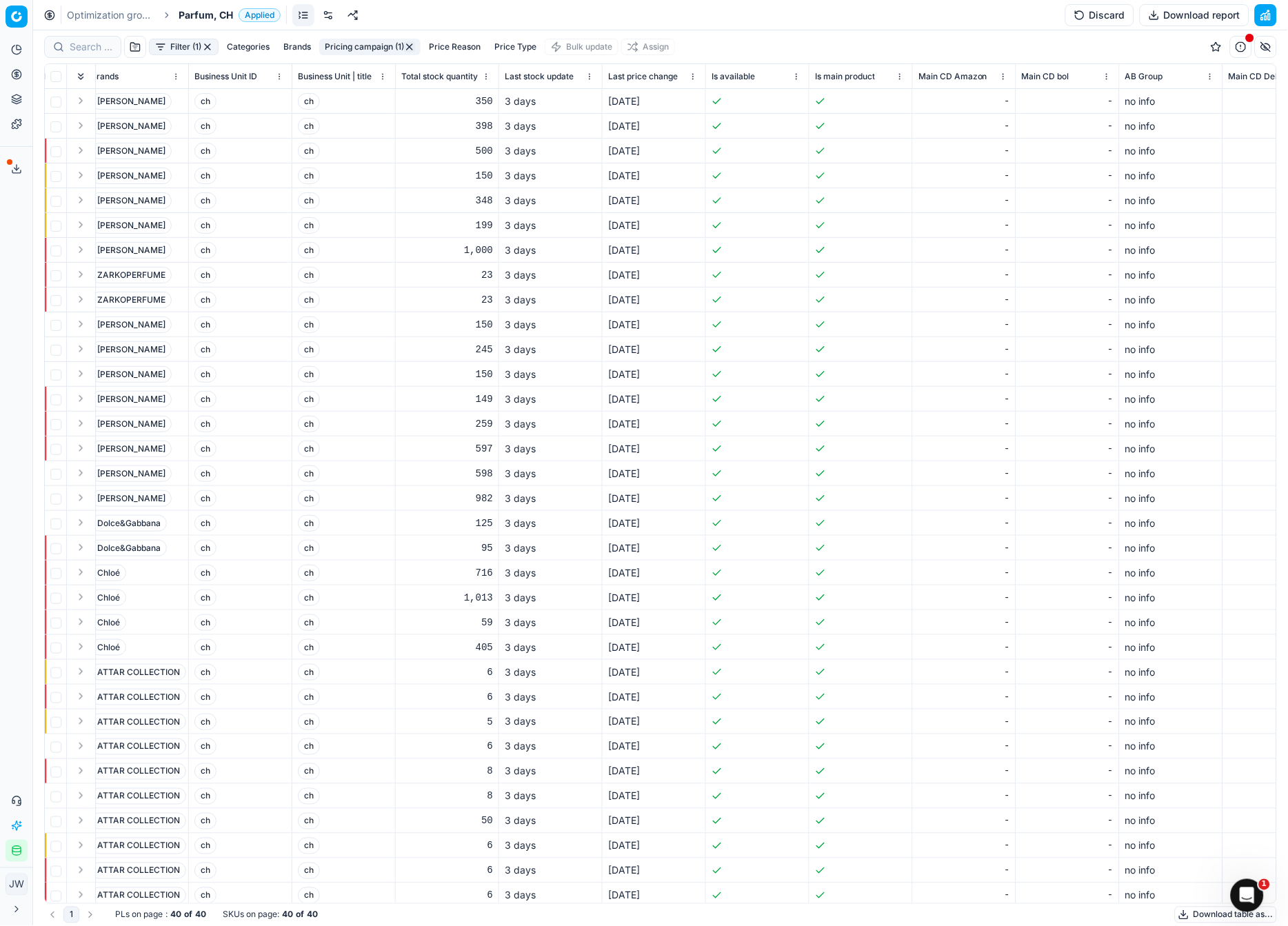
scroll to position [0, 5756]
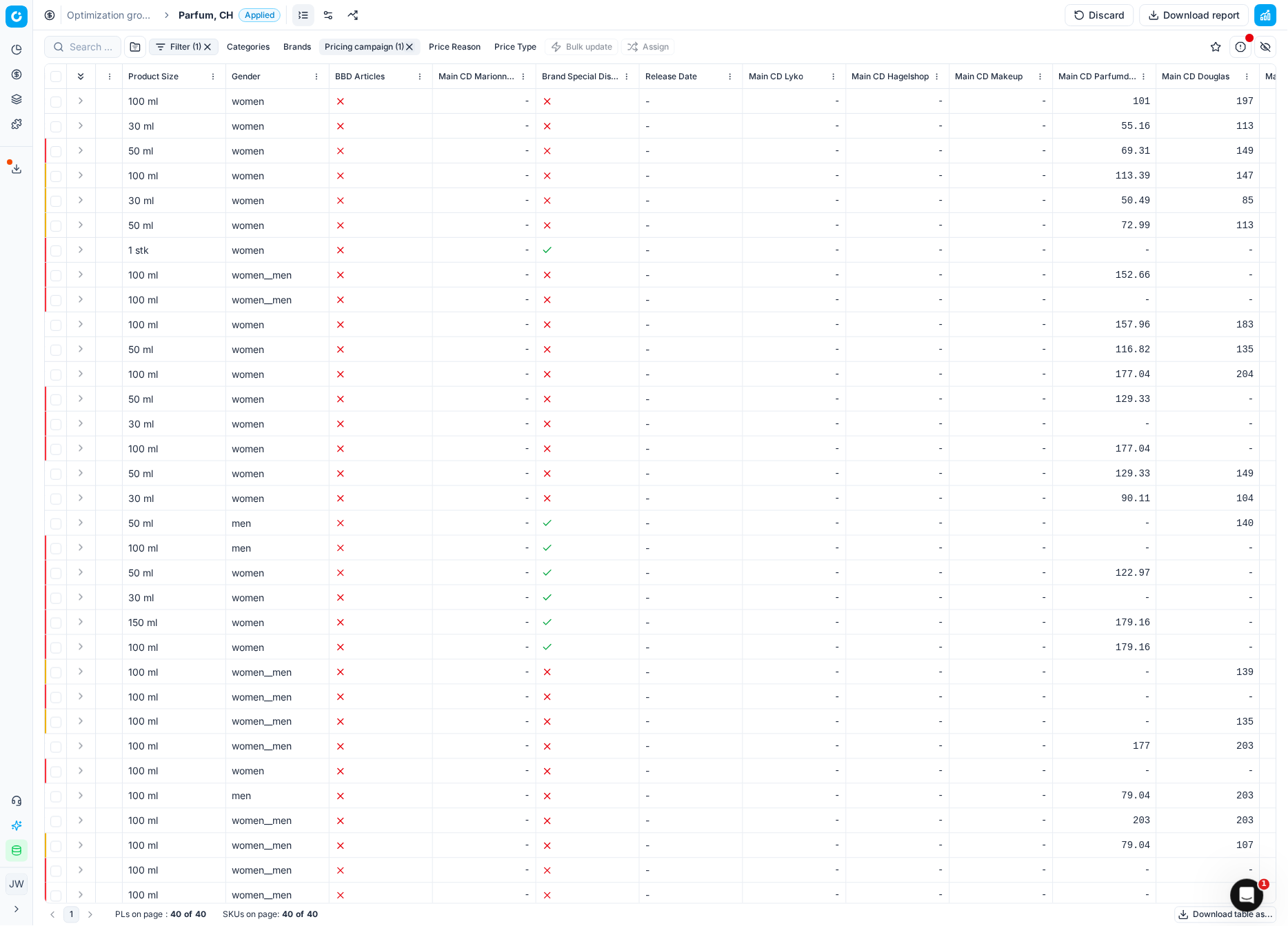
click at [179, 46] on button "Filter (1)" at bounding box center [184, 47] width 69 height 17
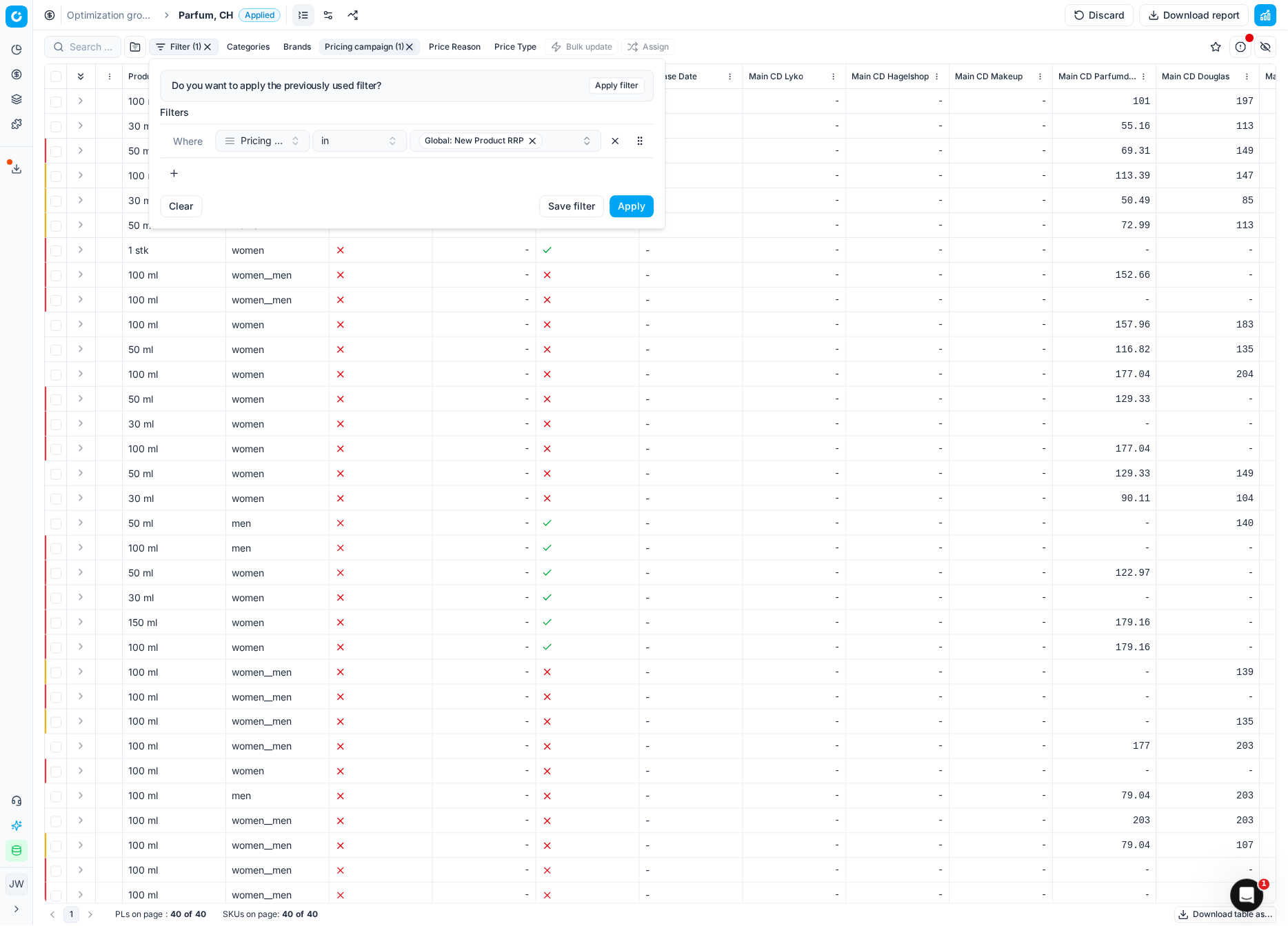
click at [638, 250] on html "Pricing platform Analytics Pricing Product portfolio Templates Export service 1…" at bounding box center [644, 463] width 1288 height 926
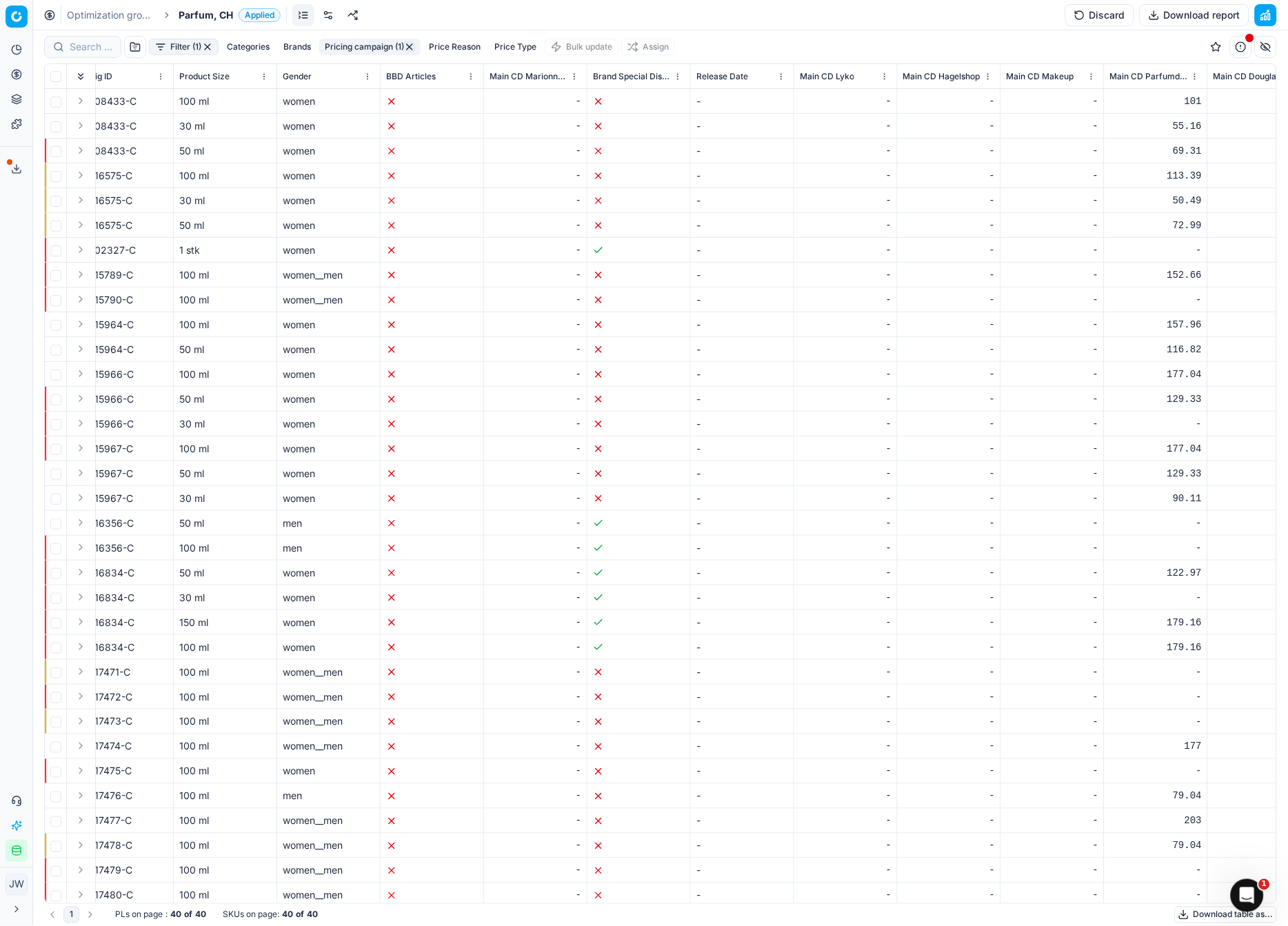
scroll to position [0, 5704]
click at [354, 49] on button "Pricing campaign (1)" at bounding box center [370, 47] width 102 height 17
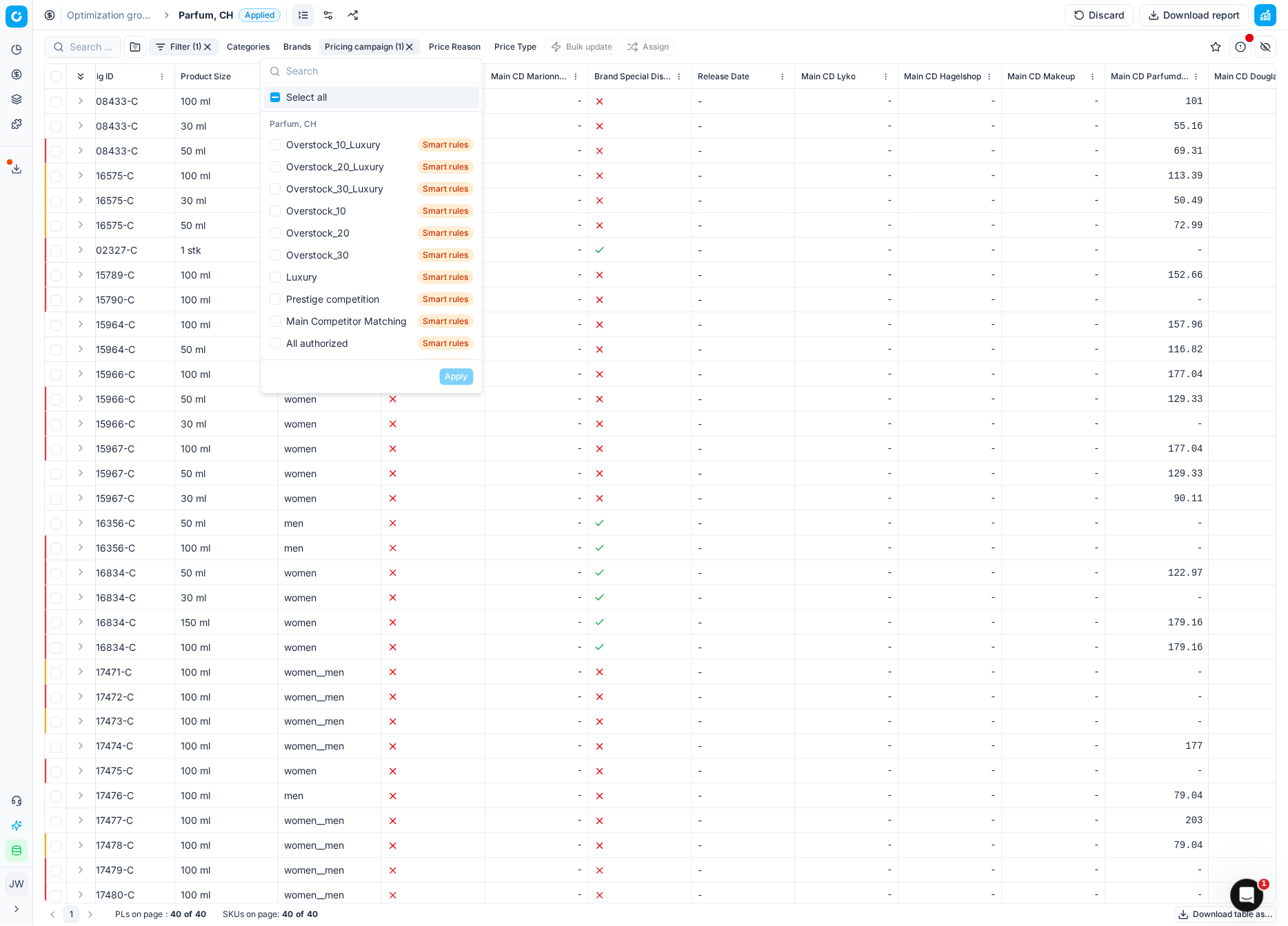
click at [354, 49] on button "Pricing campaign (1)" at bounding box center [370, 47] width 102 height 17
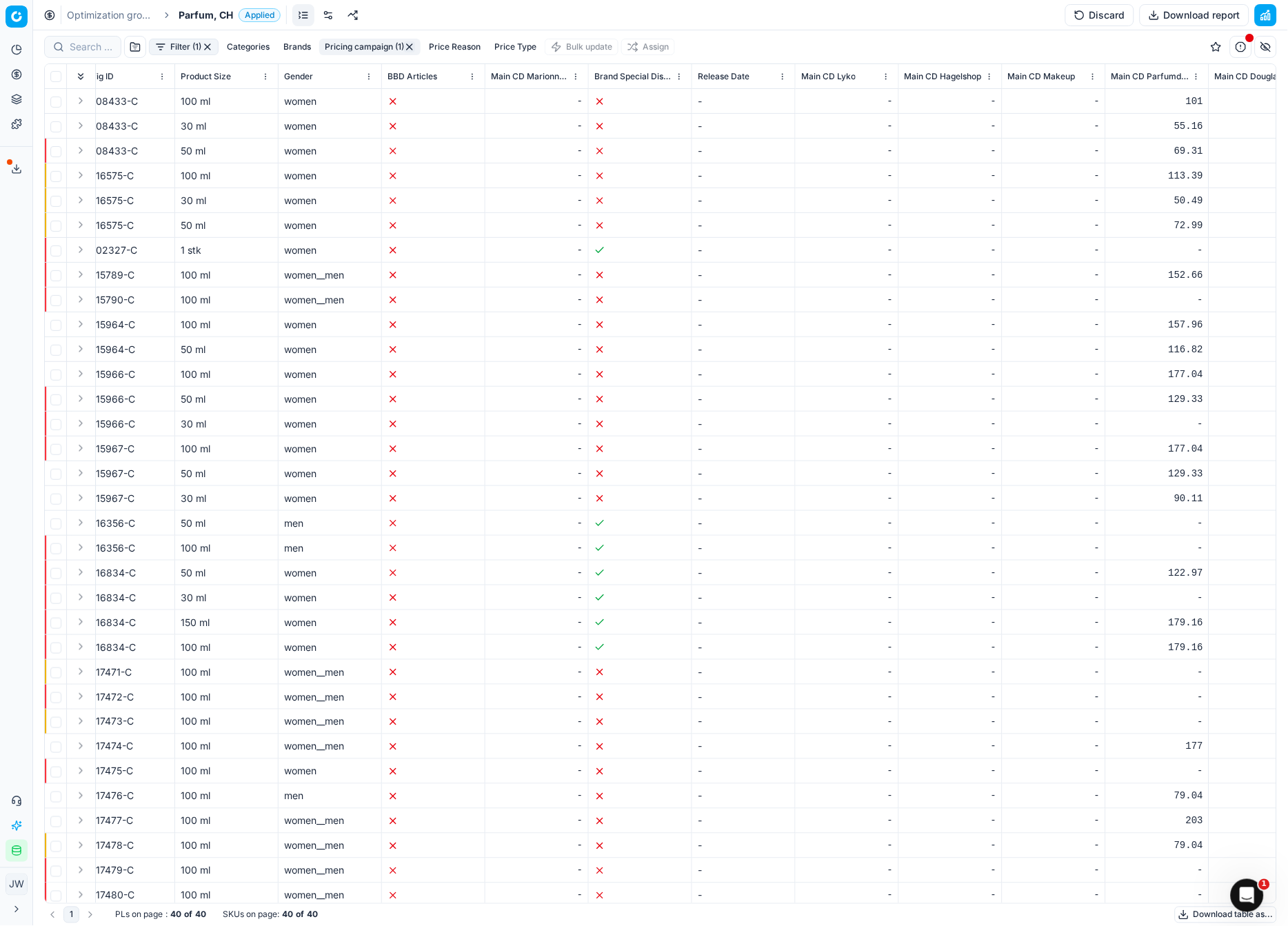
click at [190, 49] on button "Filter (1)" at bounding box center [184, 47] width 69 height 17
